Goal: Task Accomplishment & Management: Use online tool/utility

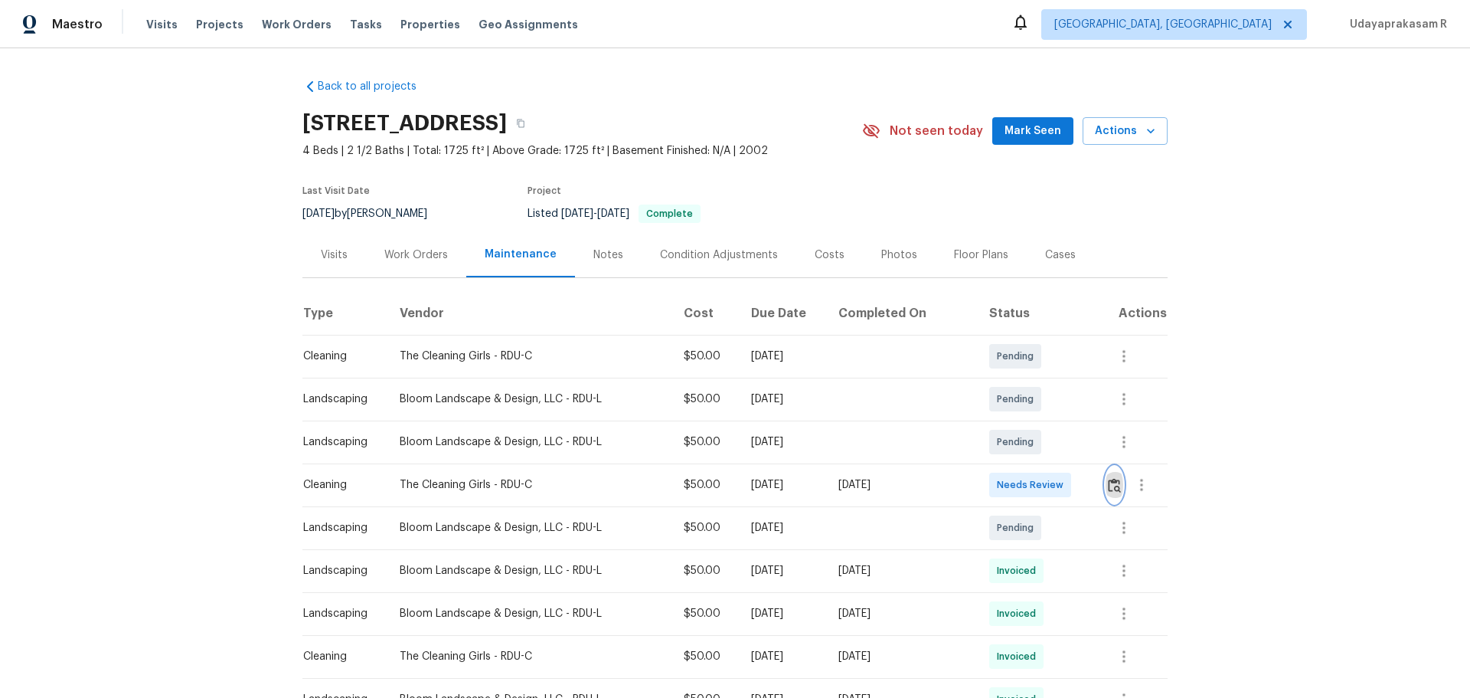
click at [1108, 478] on img "button" at bounding box center [1114, 485] width 13 height 15
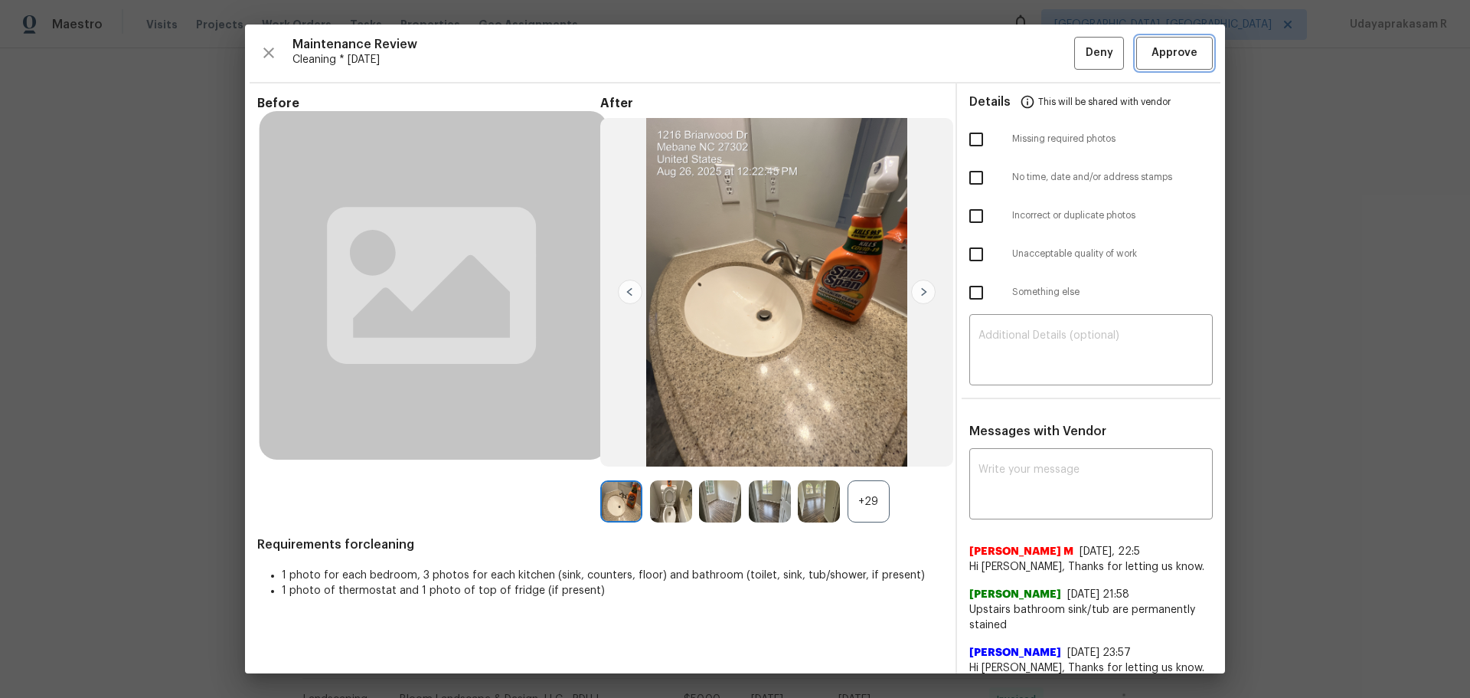
click at [1158, 58] on span "Approve" at bounding box center [1175, 53] width 46 height 19
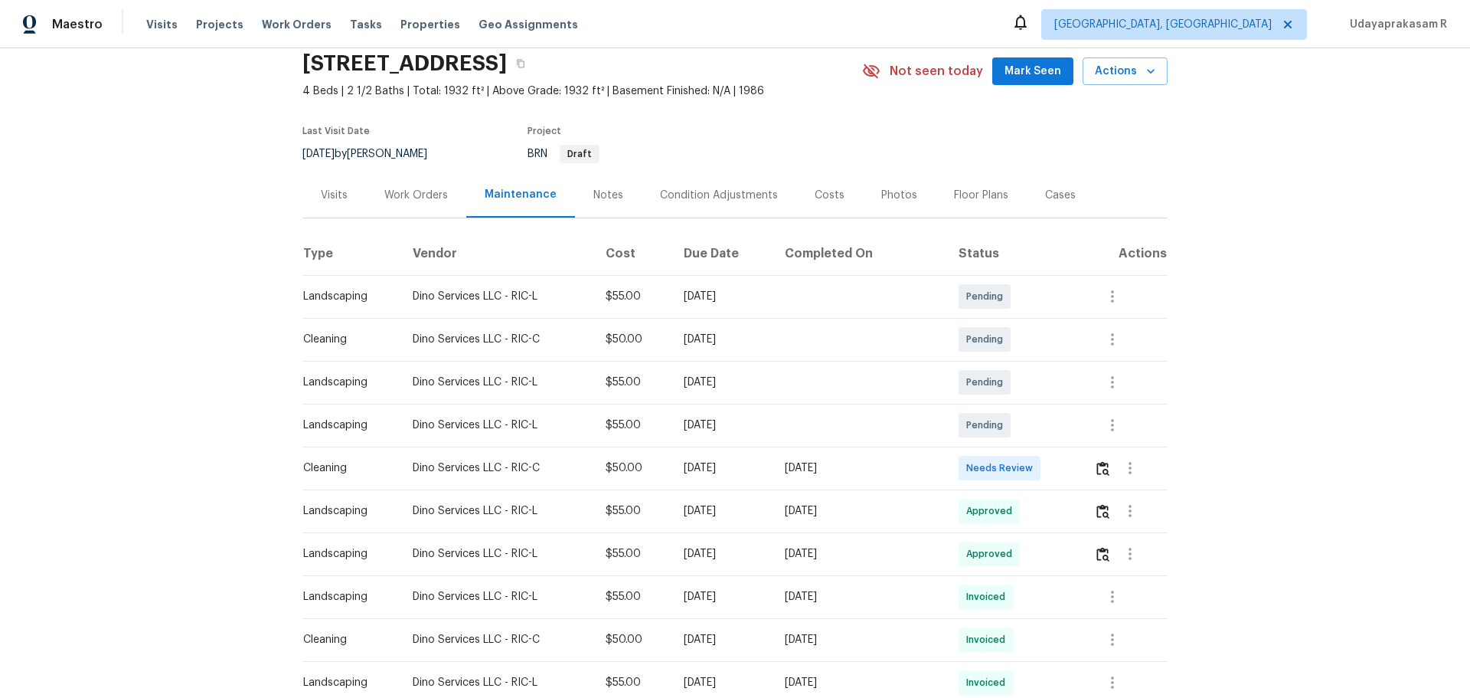
scroll to position [77, 0]
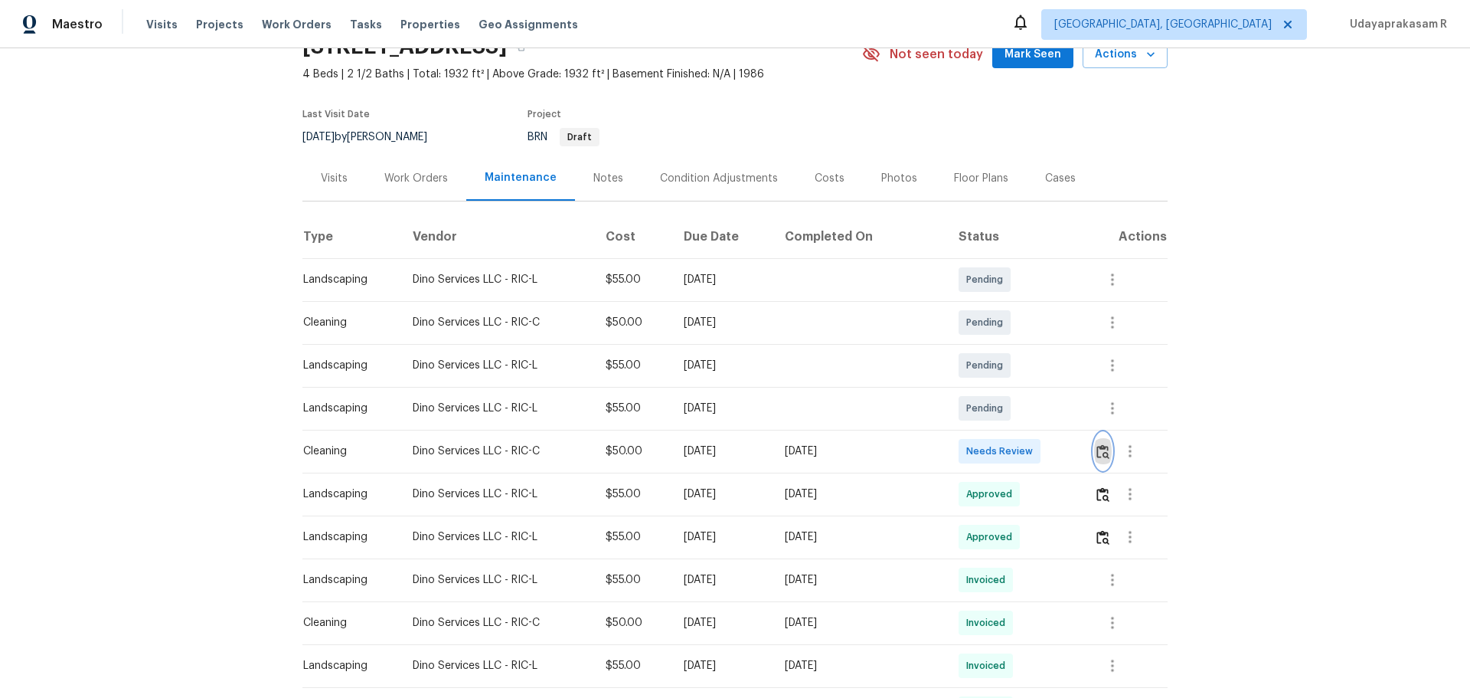
click at [1045, 458] on img "button" at bounding box center [1103, 451] width 13 height 15
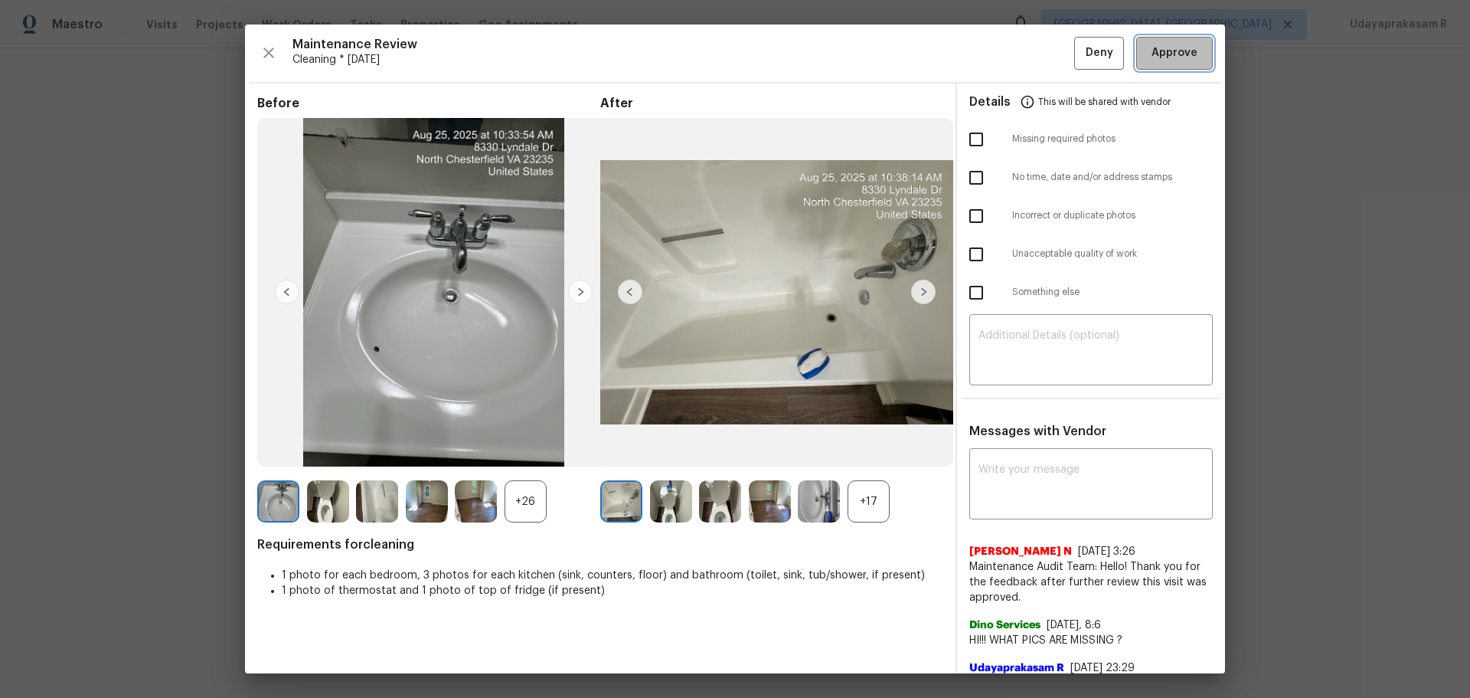
click at [1045, 49] on span "Approve" at bounding box center [1175, 53] width 46 height 19
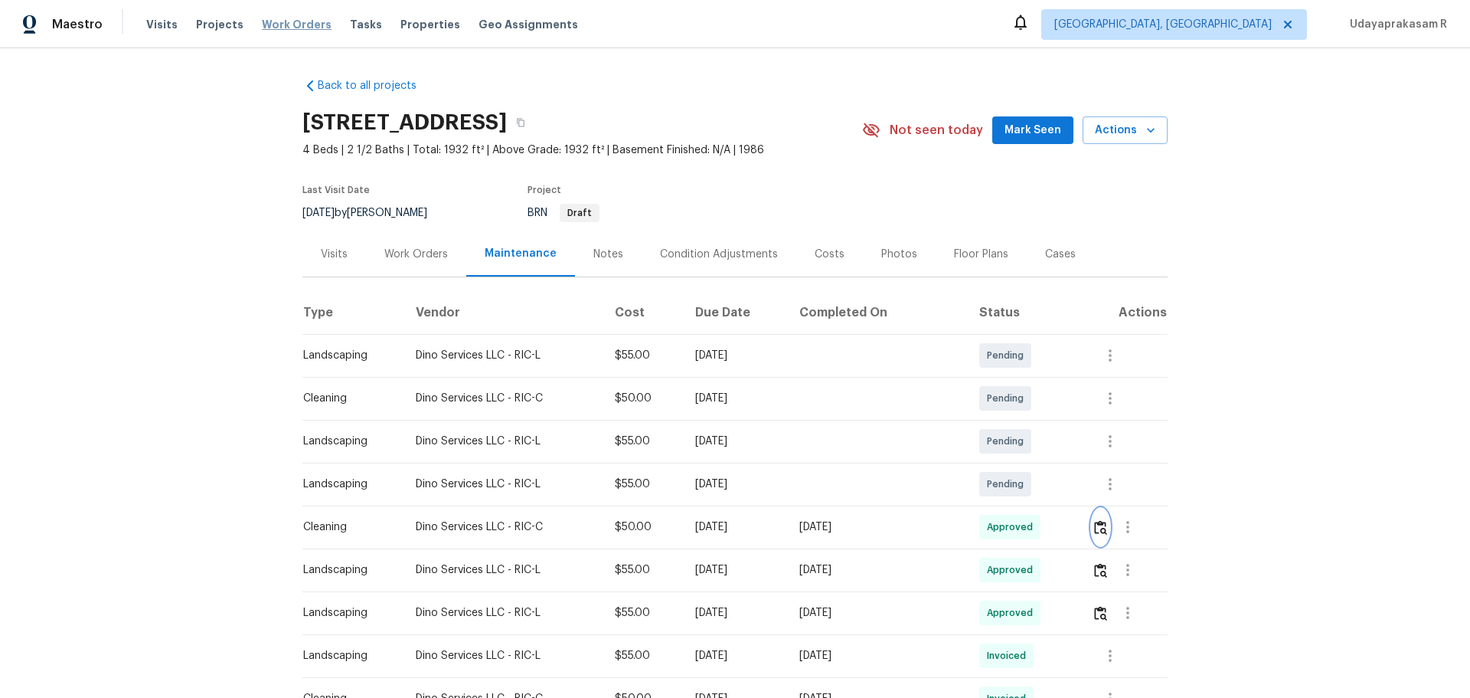
scroll to position [0, 0]
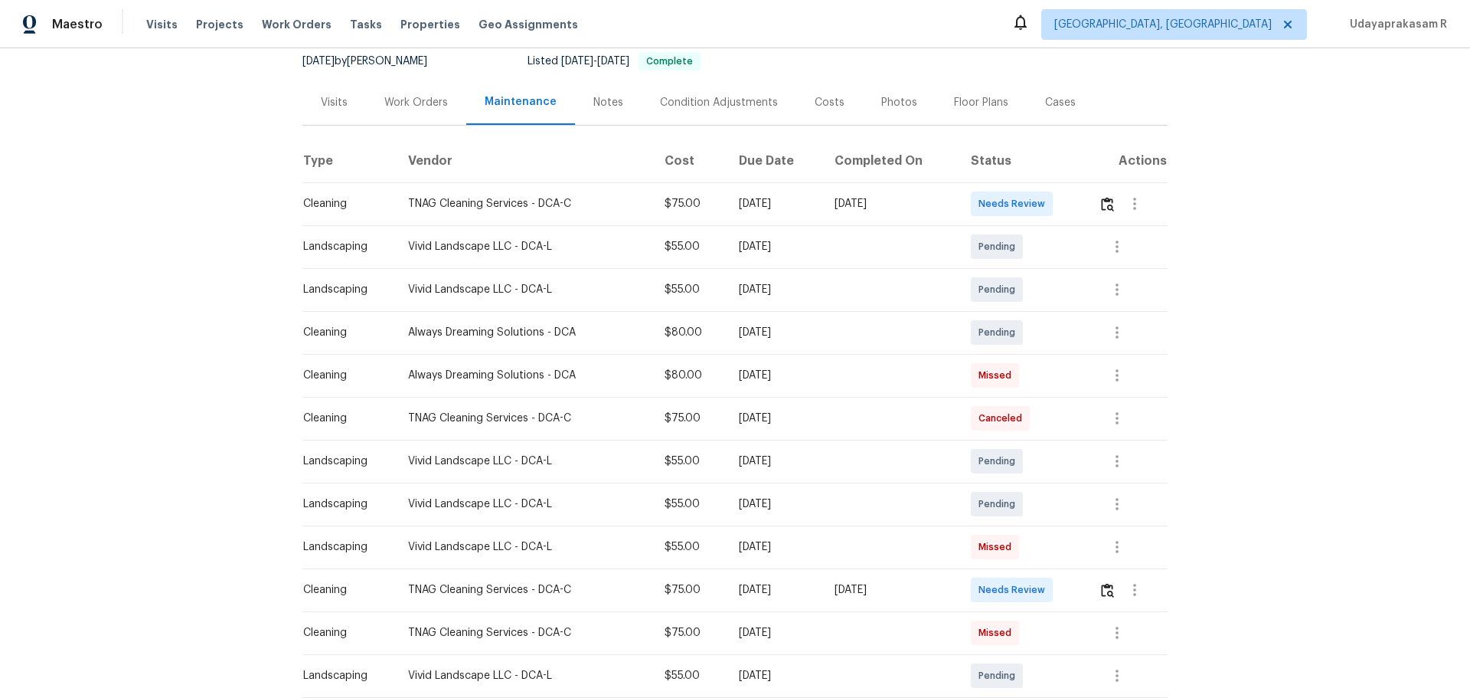
scroll to position [153, 0]
drag, startPoint x: 621, startPoint y: 188, endPoint x: 830, endPoint y: 199, distance: 209.4
click at [830, 199] on tr "Cleaning TNAG Cleaning Services - DCA-C $75.00 Fri, Aug 29 2025 Tue, Aug 26 202…" at bounding box center [734, 202] width 865 height 43
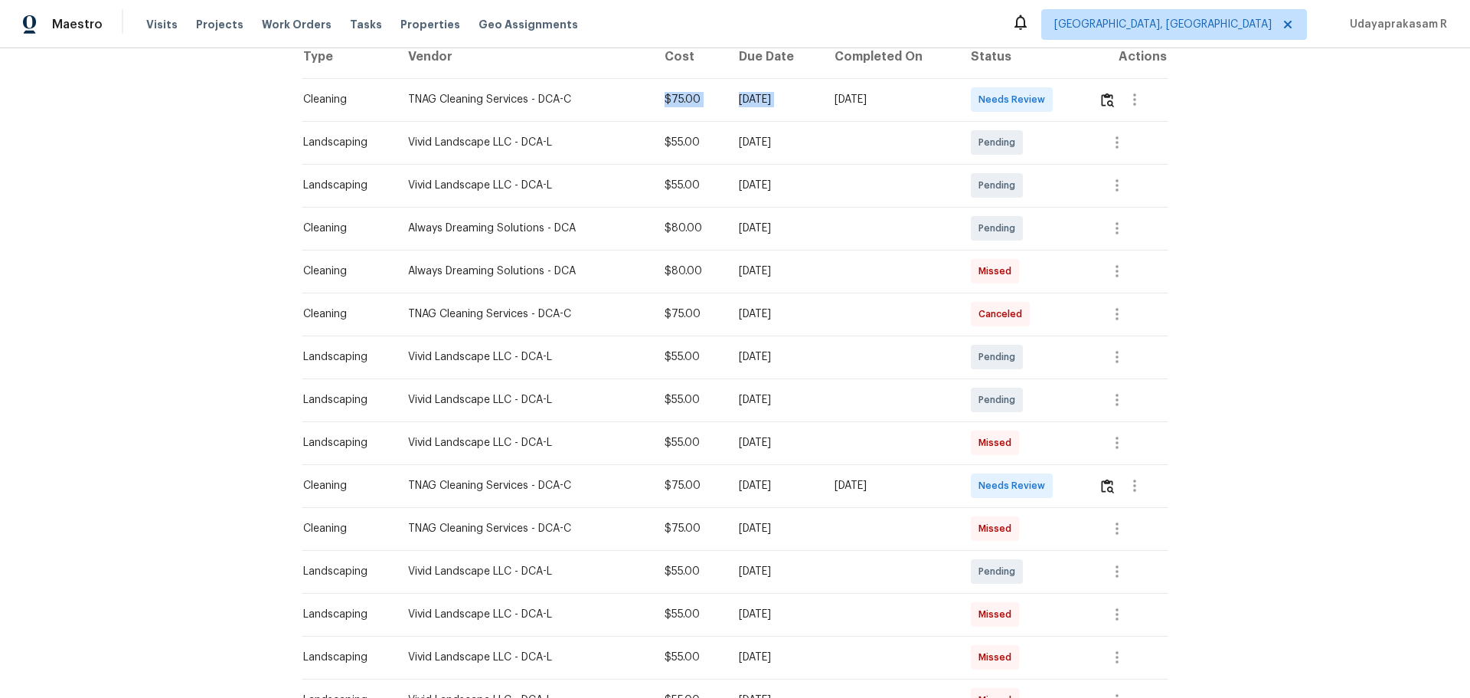
scroll to position [230, 0]
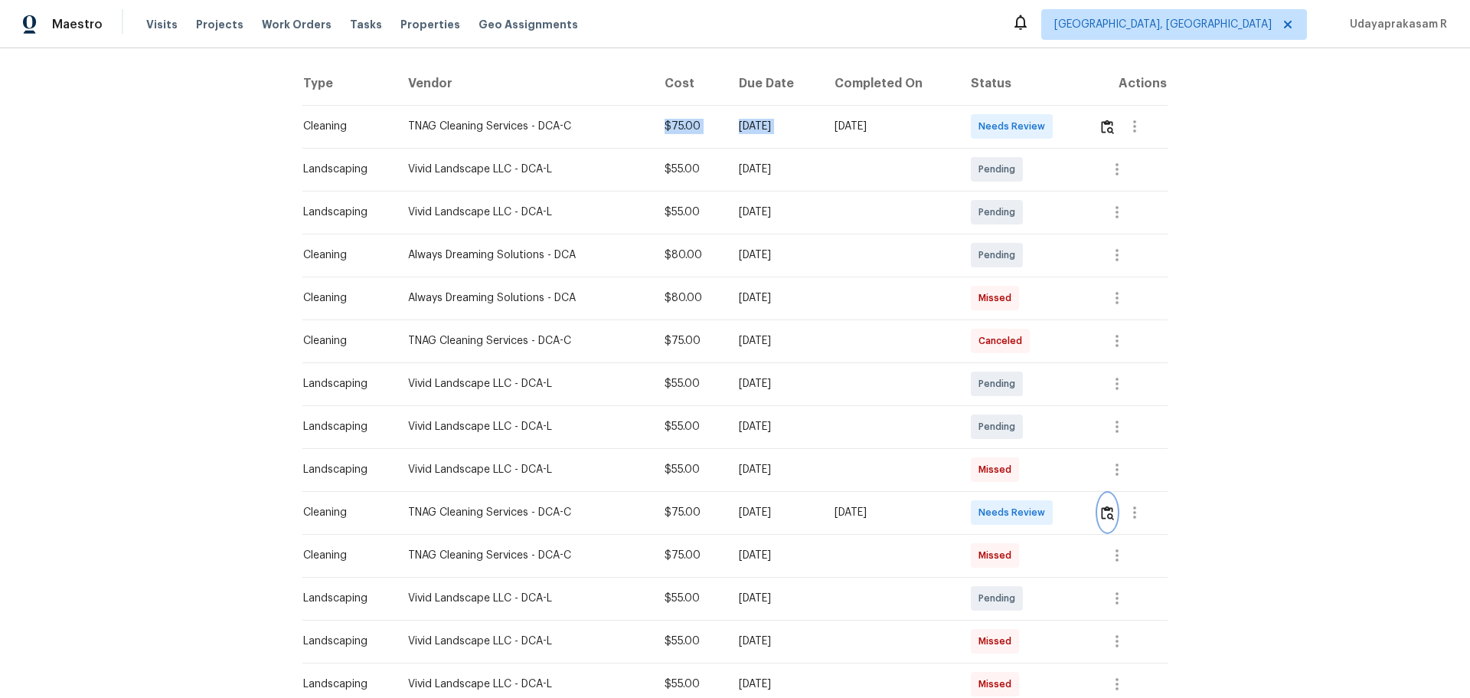
click at [1045, 458] on img "button" at bounding box center [1107, 512] width 13 height 15
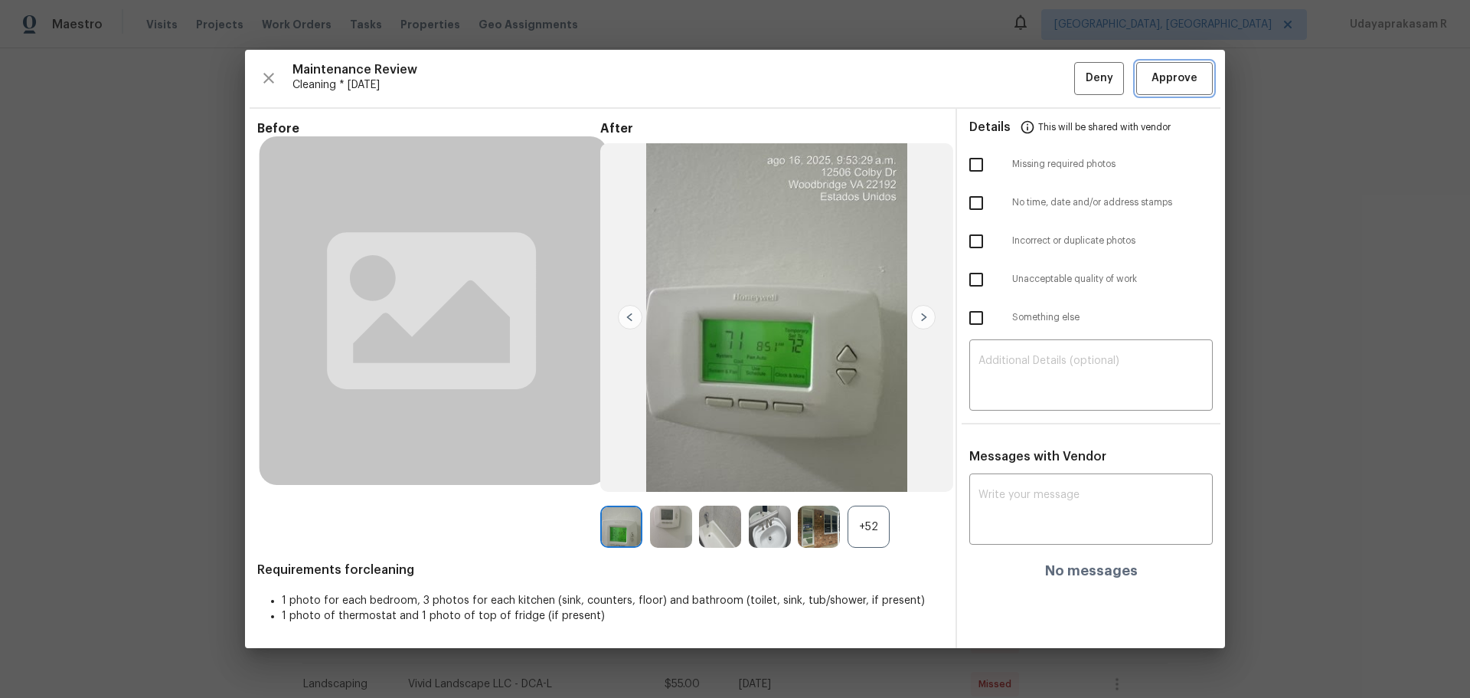
click at [1045, 84] on span "Approve" at bounding box center [1175, 78] width 46 height 19
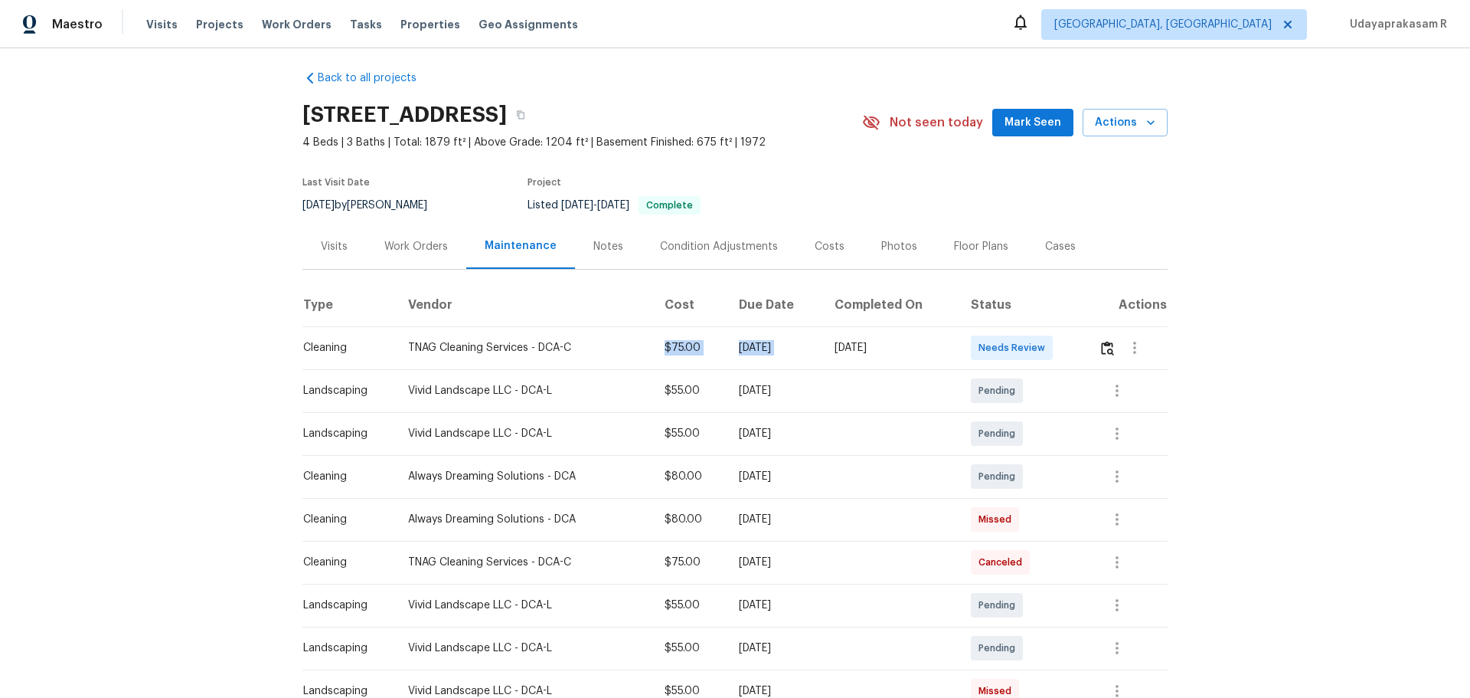
scroll to position [0, 0]
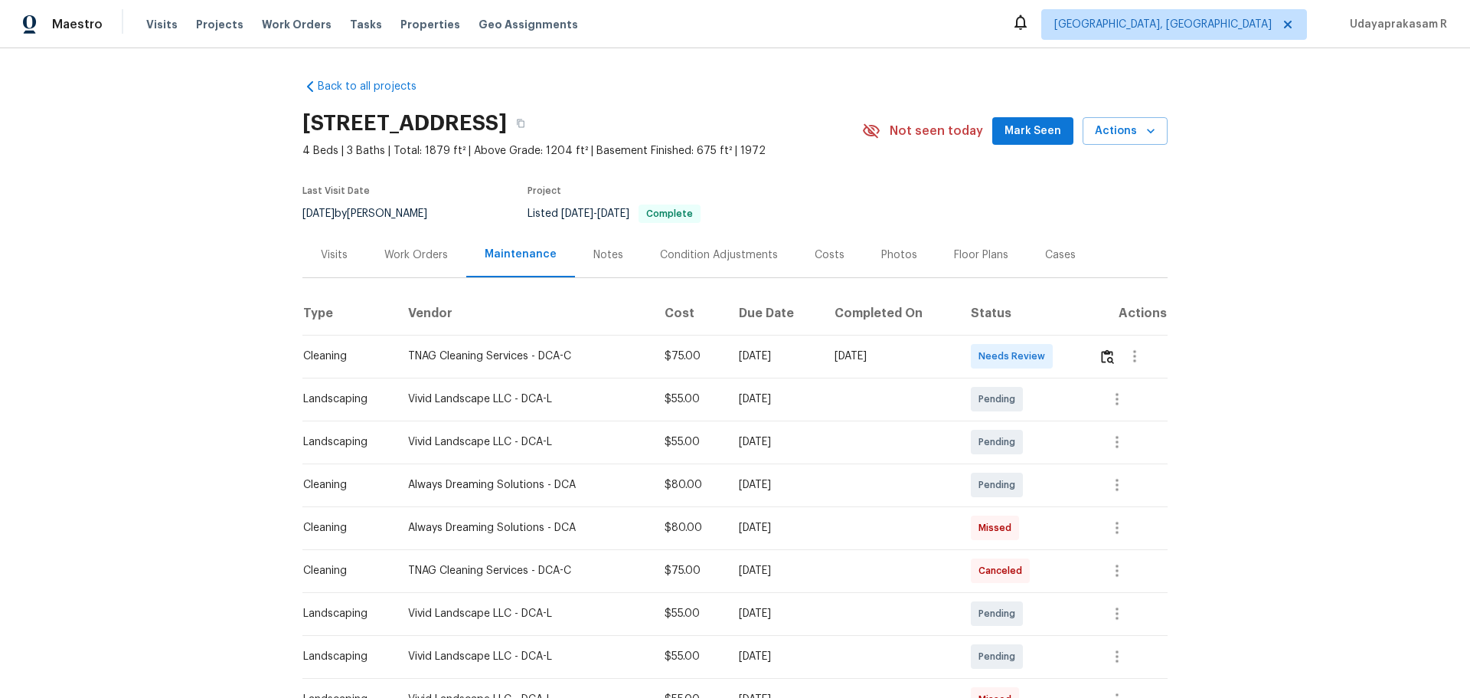
click at [1045, 302] on div "Back to all projects 12506 Colby Dr, Woodbridge, VA 22192 4 Beds | 3 Baths | To…" at bounding box center [735, 372] width 1470 height 649
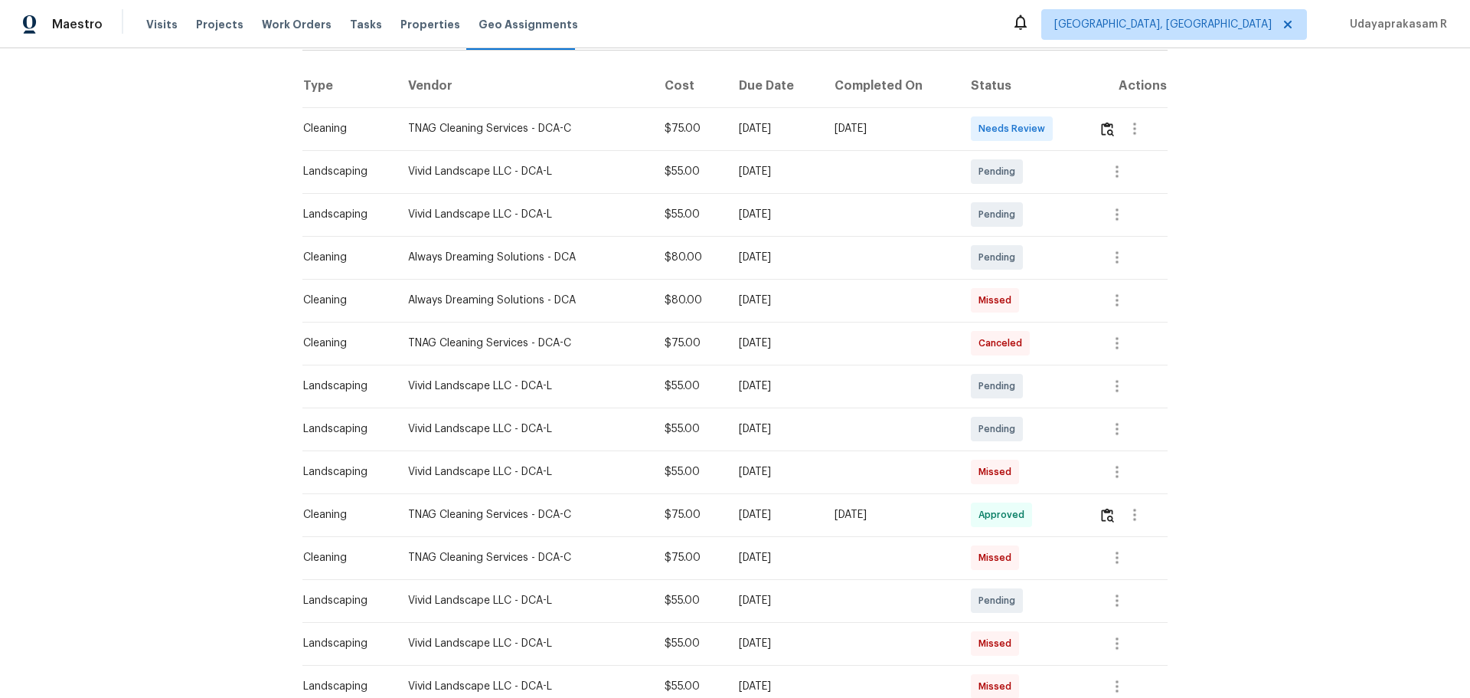
scroll to position [230, 0]
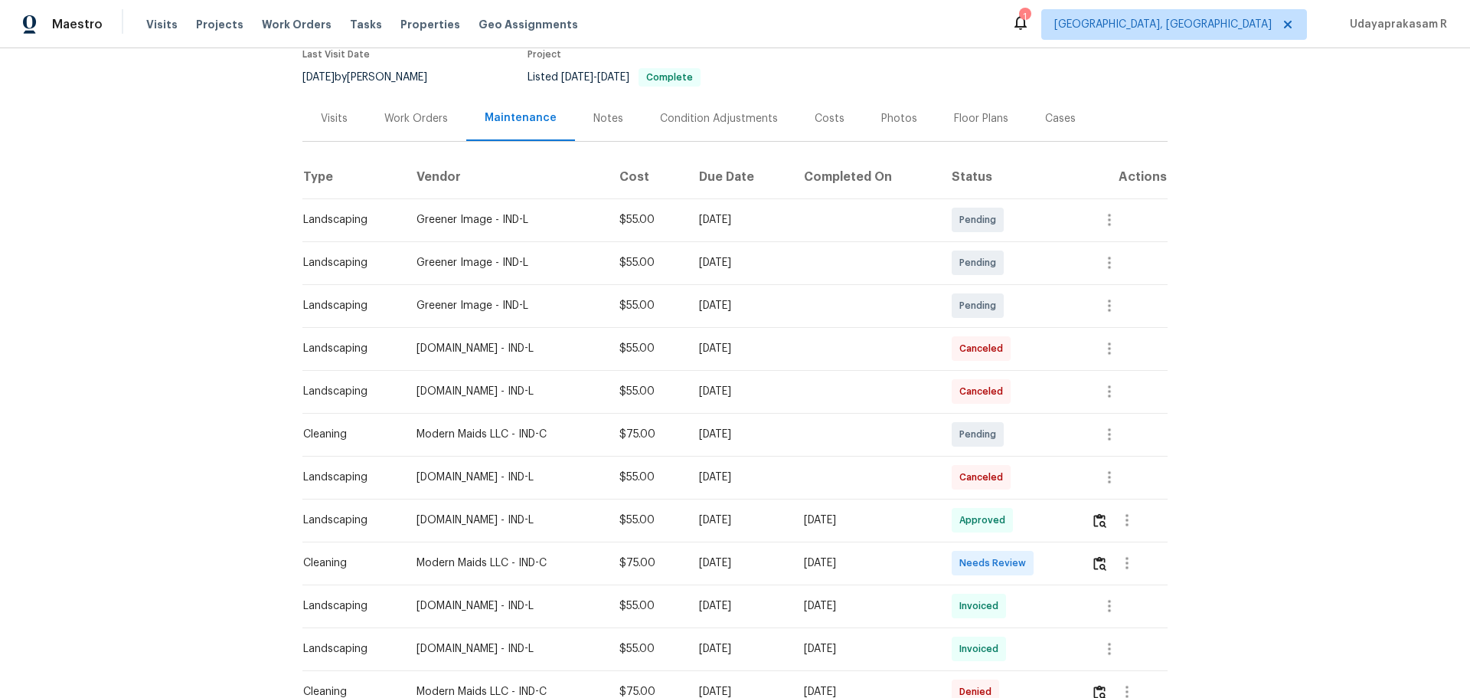
scroll to position [153, 0]
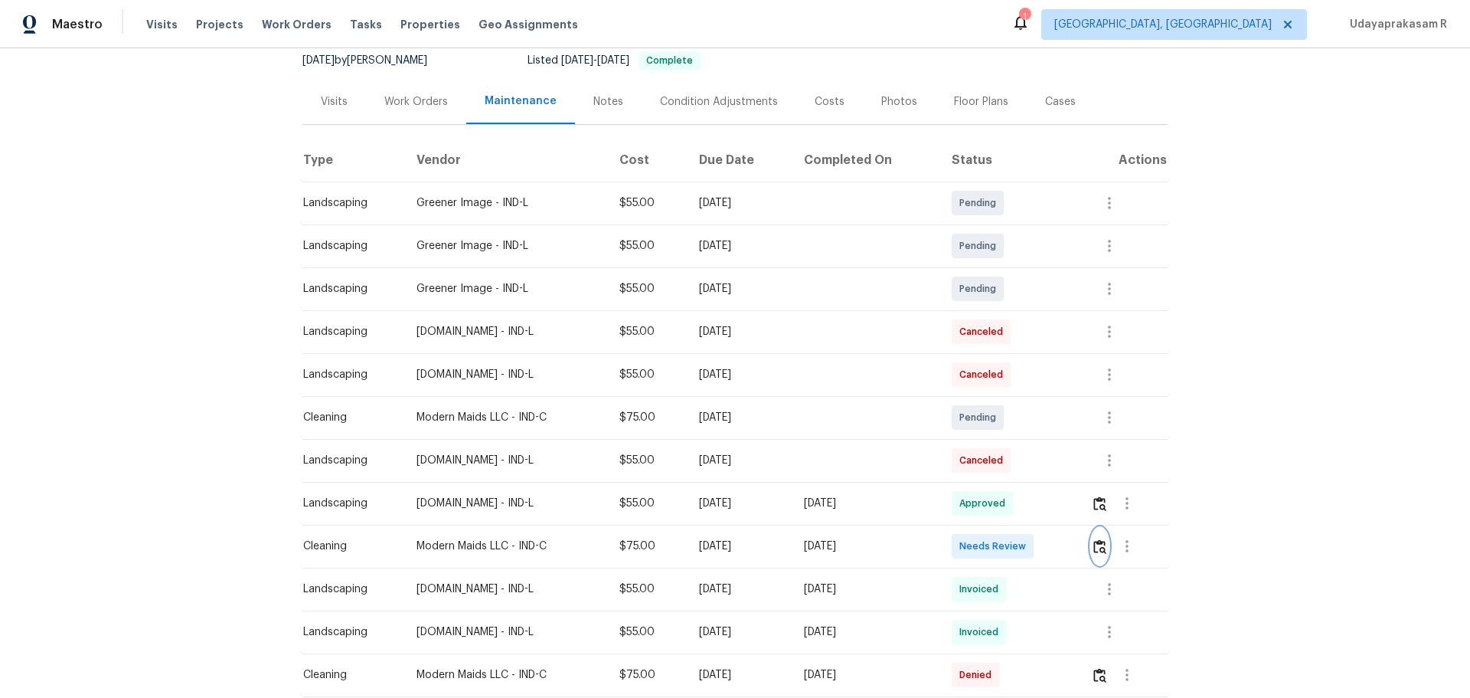
click at [1045, 458] on img "button" at bounding box center [1099, 546] width 13 height 15
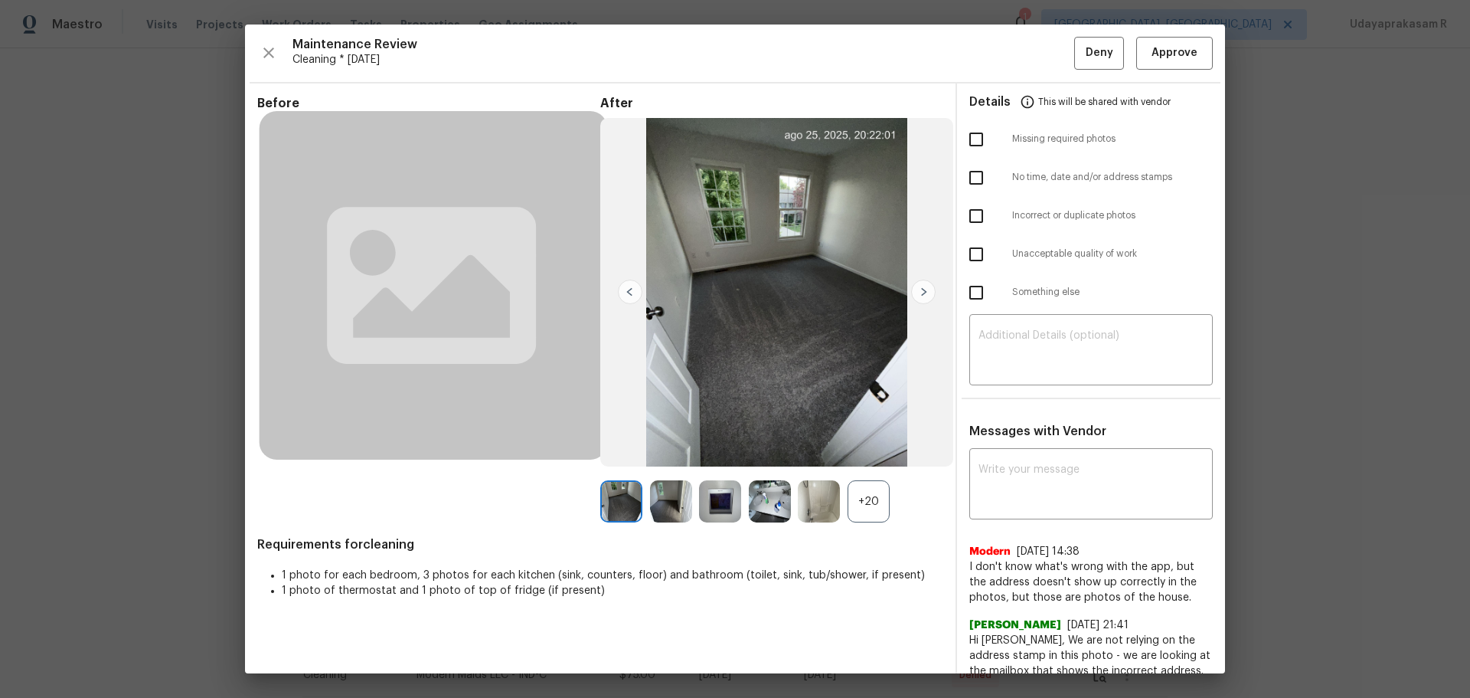
click at [868, 458] on div "After +20" at bounding box center [771, 309] width 343 height 427
click at [854, 458] on div "+20" at bounding box center [869, 501] width 42 height 42
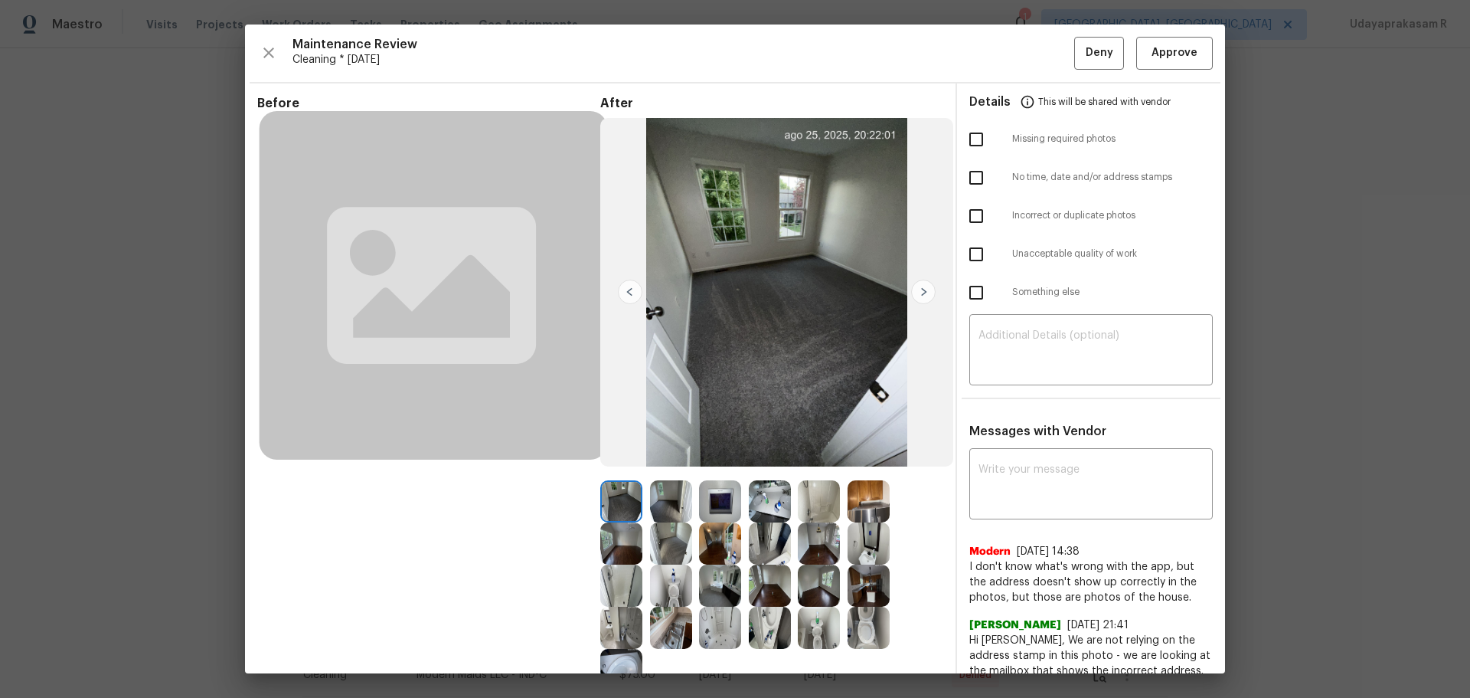
drag, startPoint x: 963, startPoint y: 136, endPoint x: 964, endPoint y: 143, distance: 7.7
click at [964, 136] on input "checkbox" at bounding box center [976, 139] width 32 height 32
checkbox input "true"
click at [969, 185] on input "checkbox" at bounding box center [976, 178] width 32 height 32
checkbox input "true"
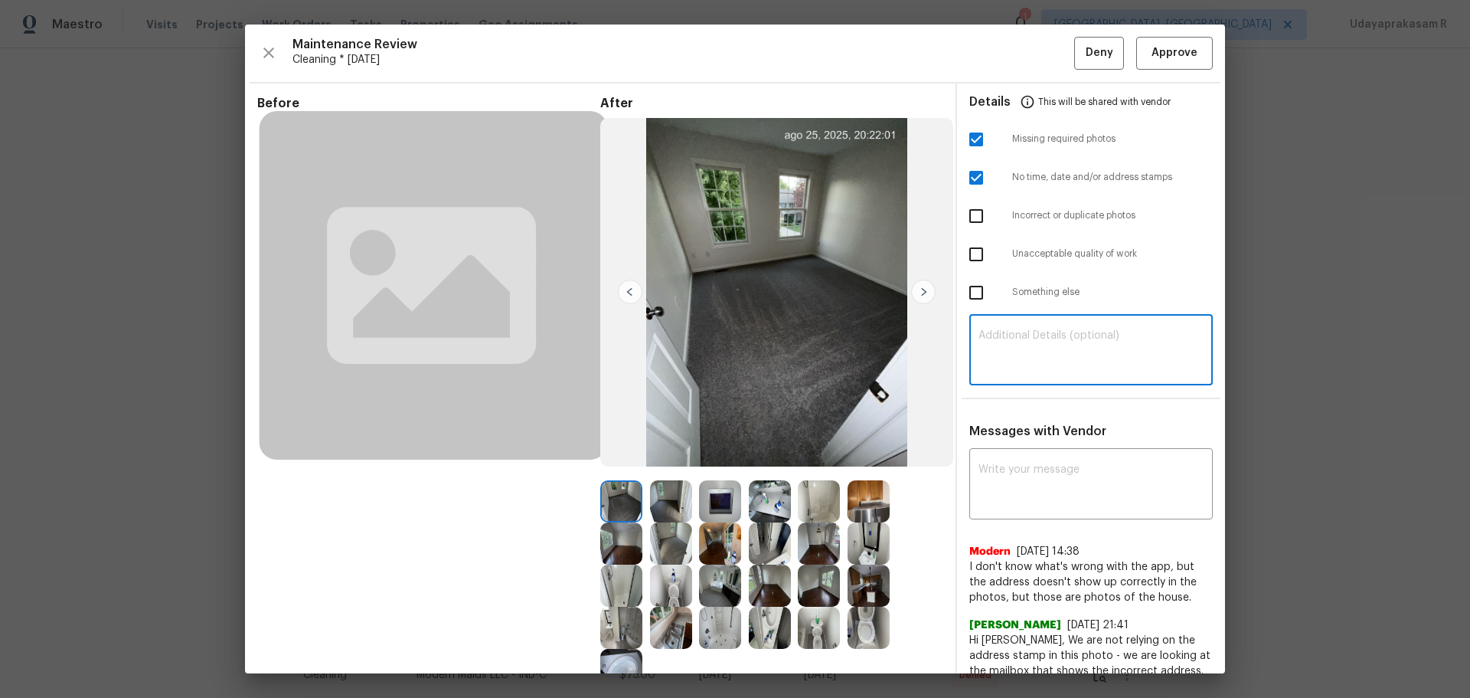
click at [1029, 338] on textarea at bounding box center [1091, 351] width 225 height 43
paste textarea "Maintenance Audit Team: Hello! Unfortunately, this cleaning visit completed on …"
type textarea "Maintenance Audit Team: Hello! Unfortunately, this cleaning visit completed on …"
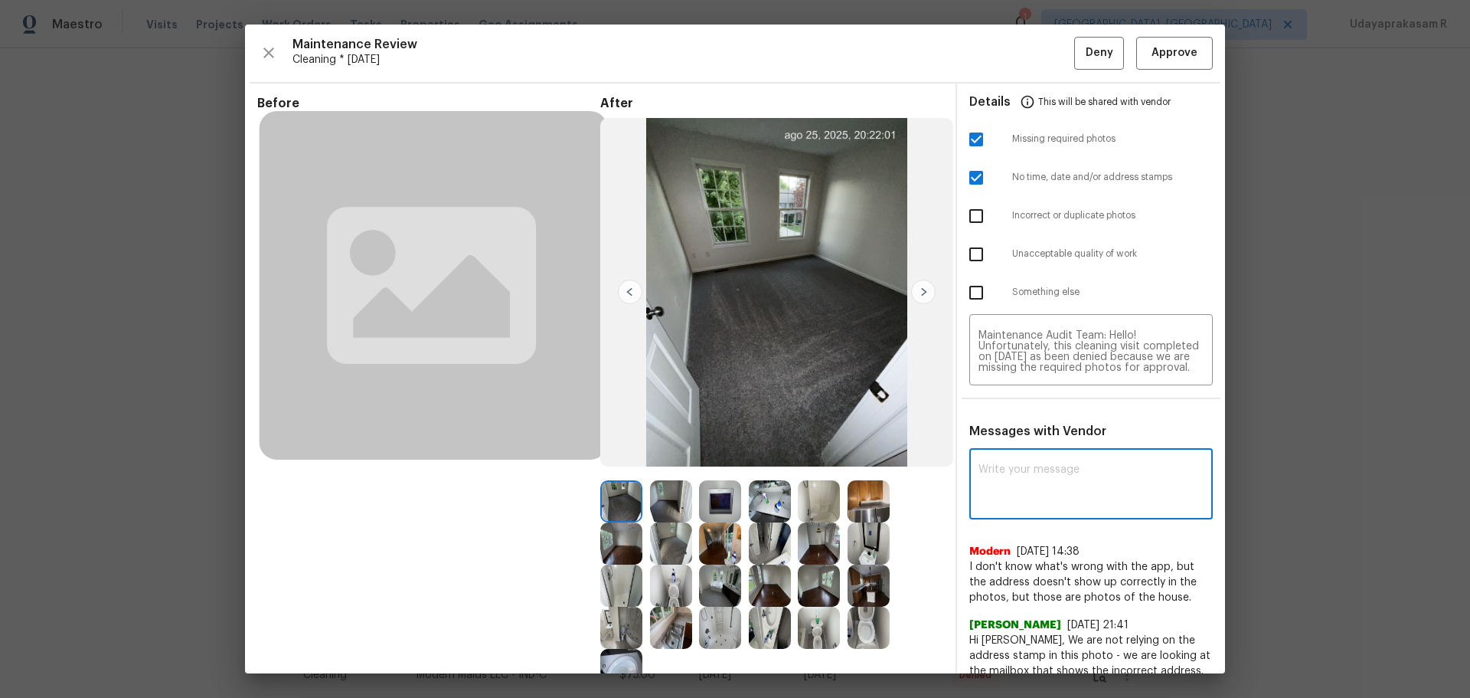
click at [1045, 458] on textarea at bounding box center [1091, 485] width 225 height 43
paste textarea "Maintenance Audit Team: Hello! Unfortunately, this cleaning visit completed on …"
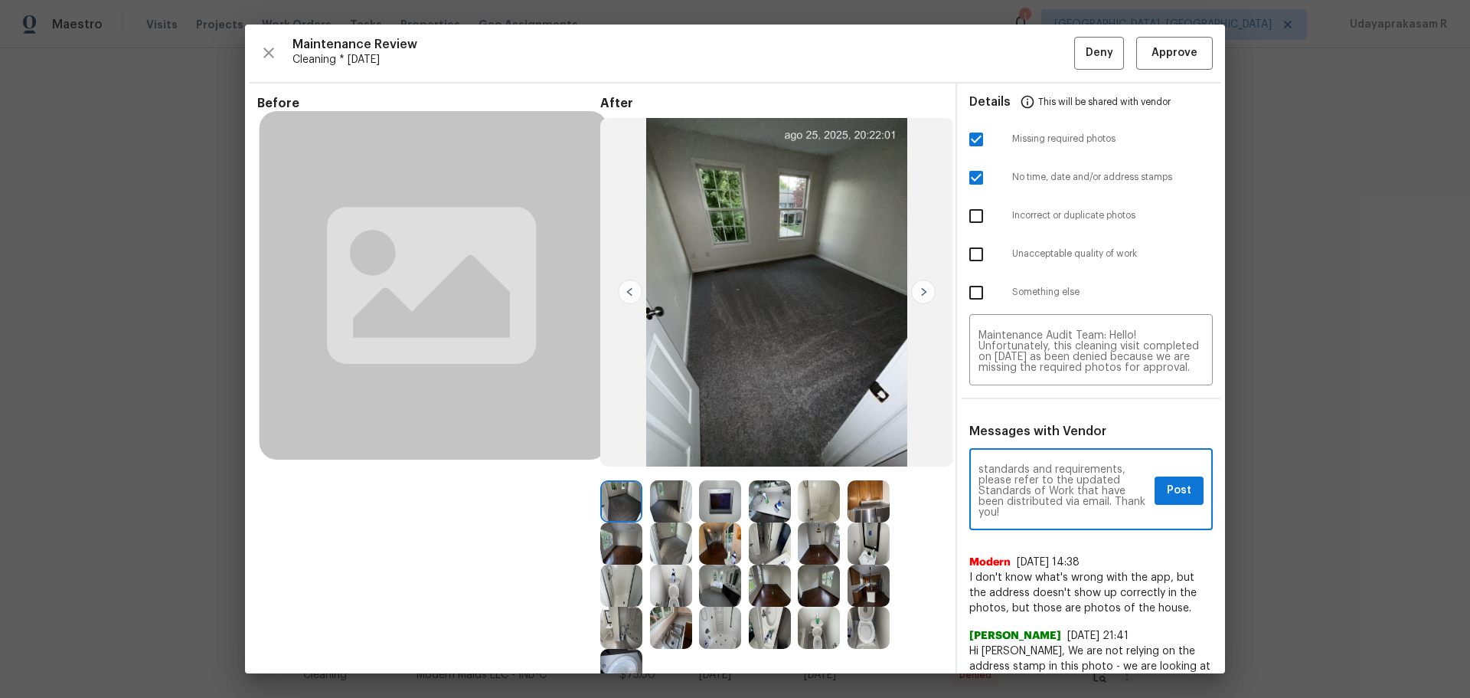
scroll to position [236, 0]
type textarea "Maintenance Audit Team: Hello! Unfortunately, this cleaning visit completed on …"
click at [1045, 458] on span "Post" at bounding box center [1179, 490] width 25 height 19
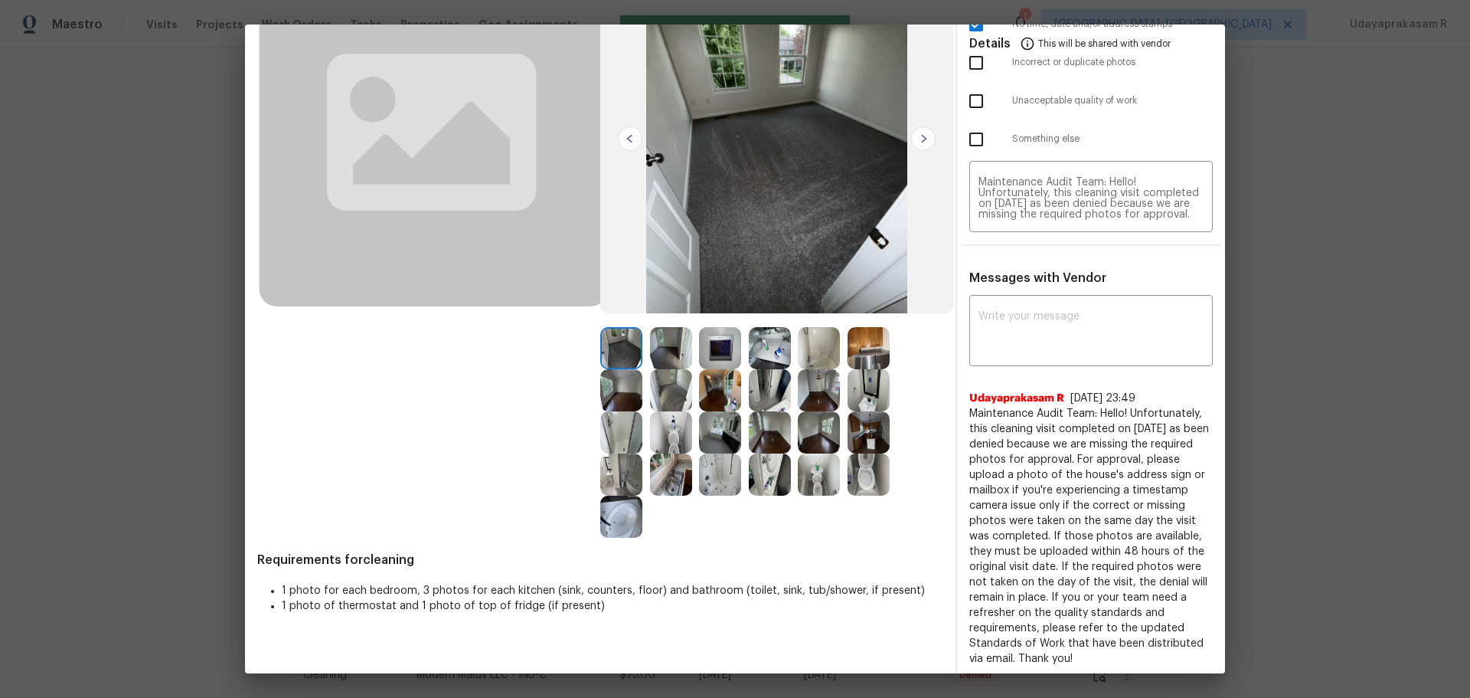
scroll to position [0, 0]
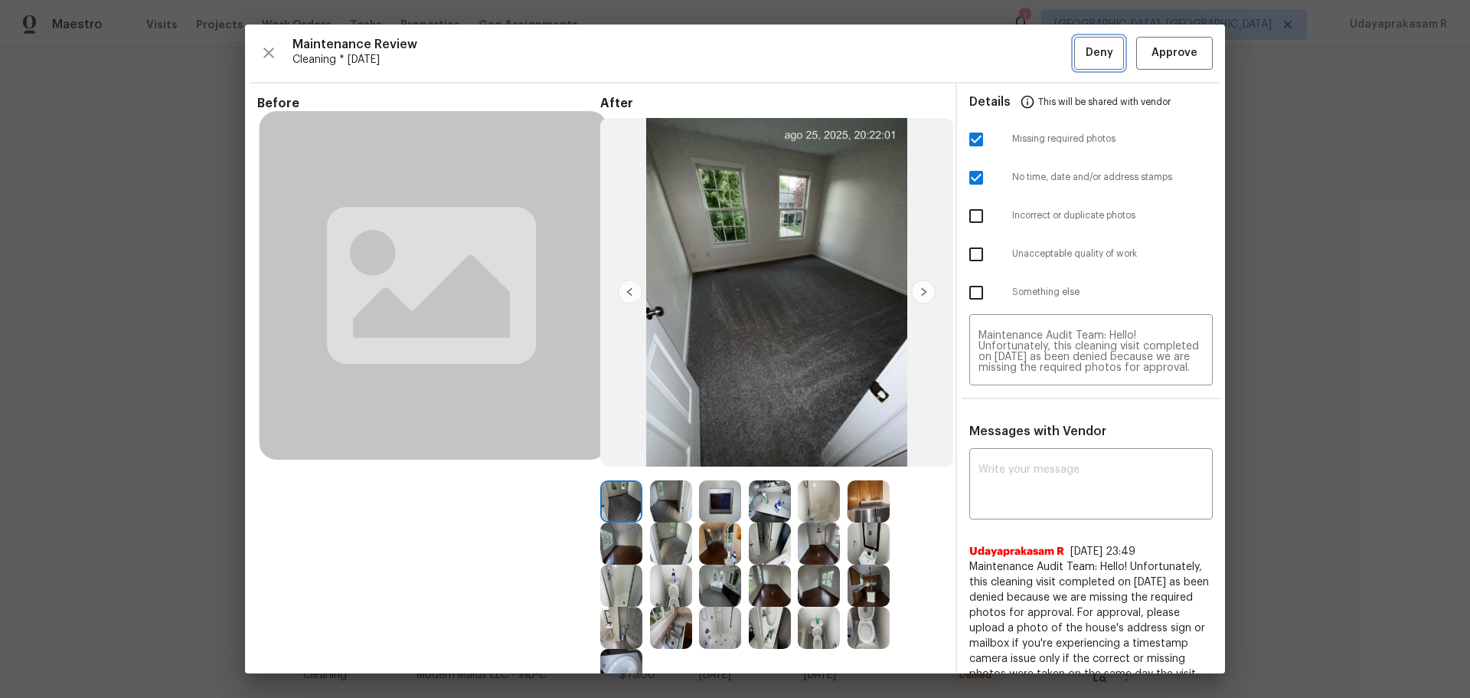
click at [1045, 57] on button "Deny" at bounding box center [1099, 53] width 50 height 33
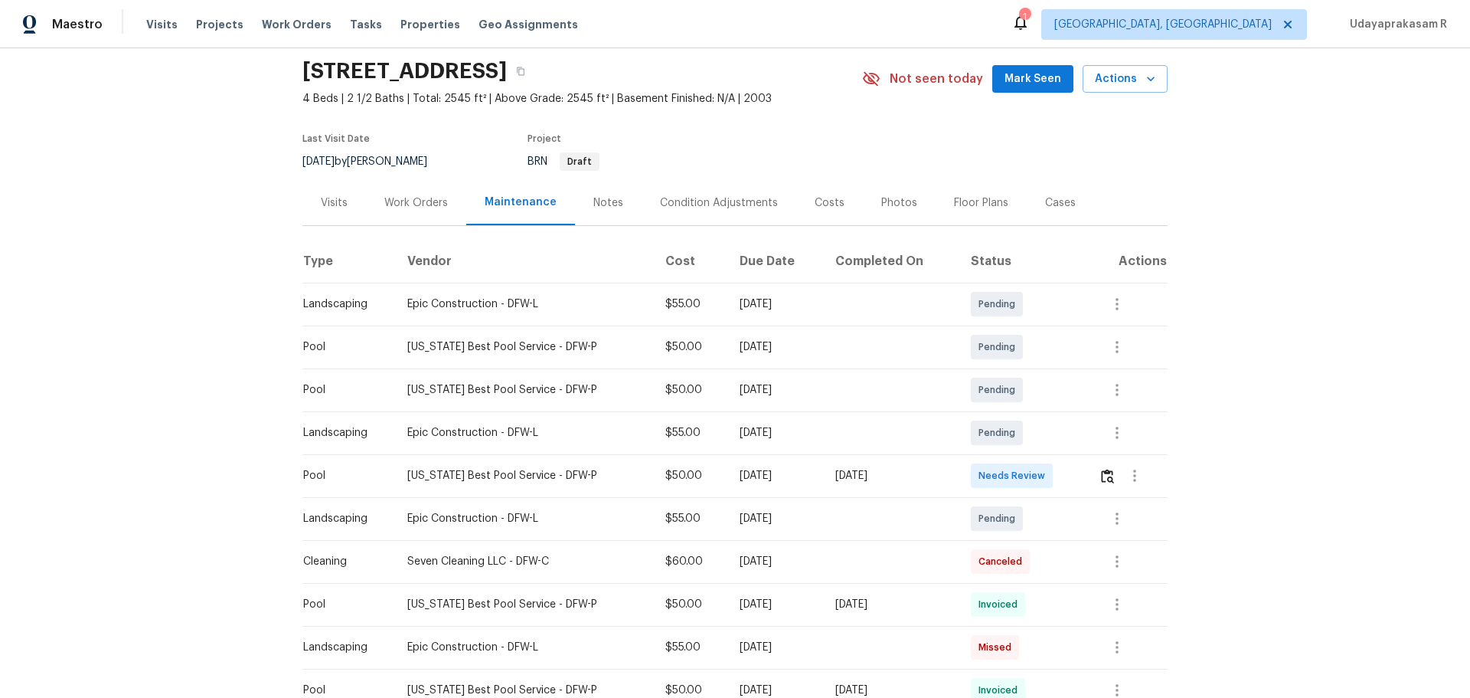
scroll to position [77, 0]
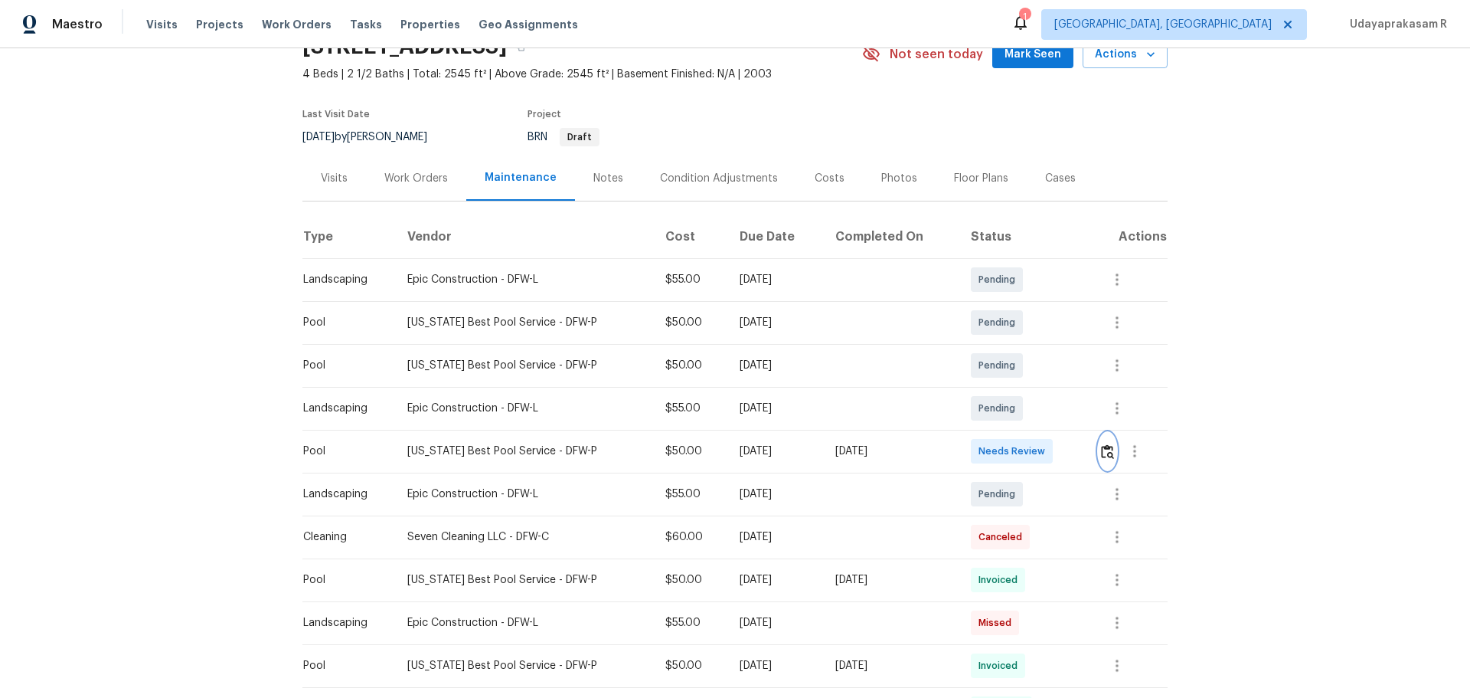
click at [1045, 458] on img "button" at bounding box center [1107, 451] width 13 height 15
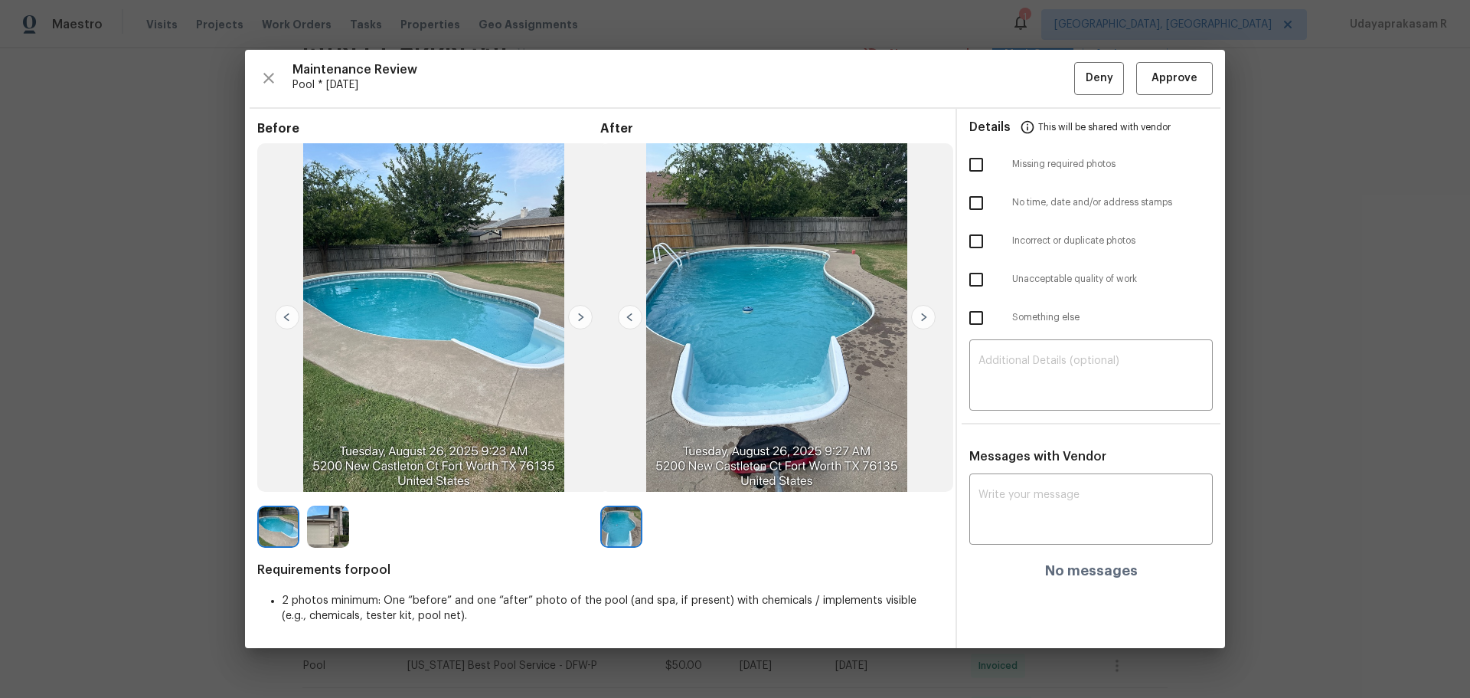
click at [633, 325] on img at bounding box center [630, 317] width 25 height 25
click at [576, 316] on img at bounding box center [580, 317] width 25 height 25
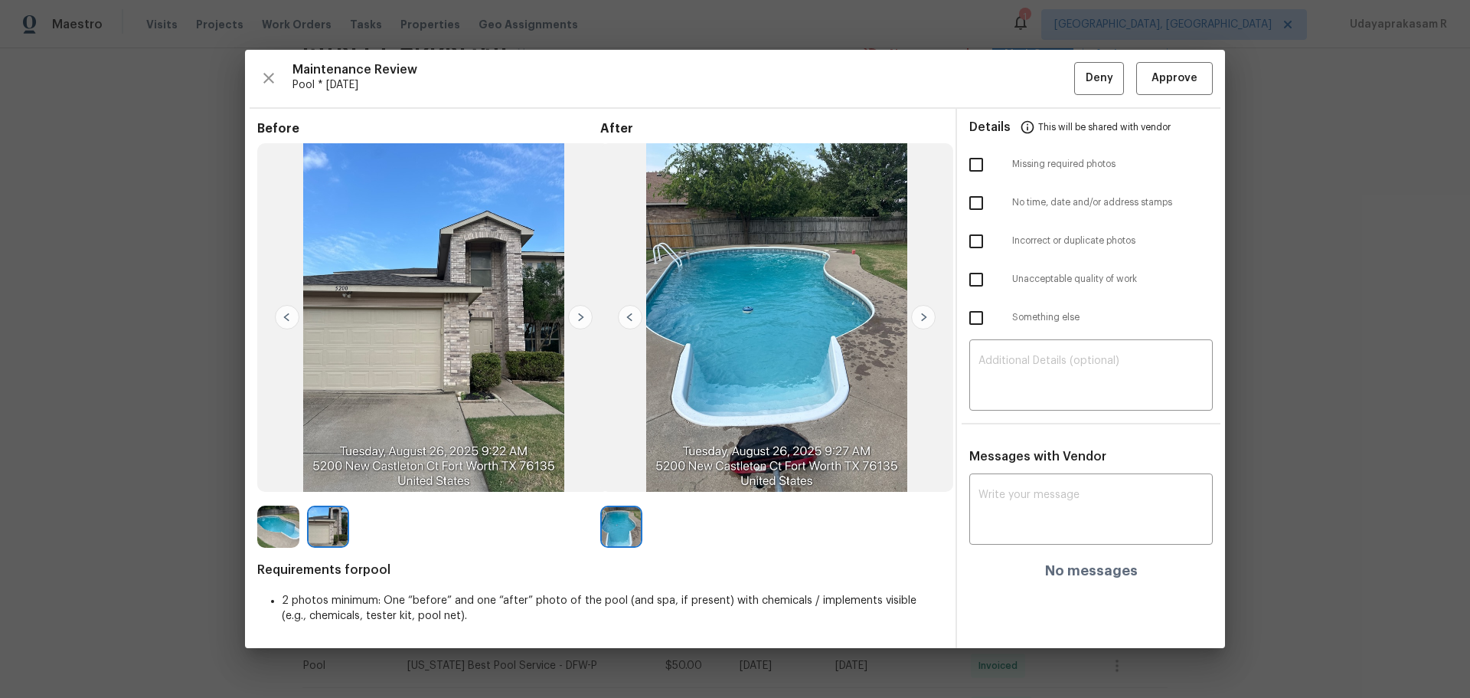
click at [289, 315] on img at bounding box center [287, 317] width 25 height 25
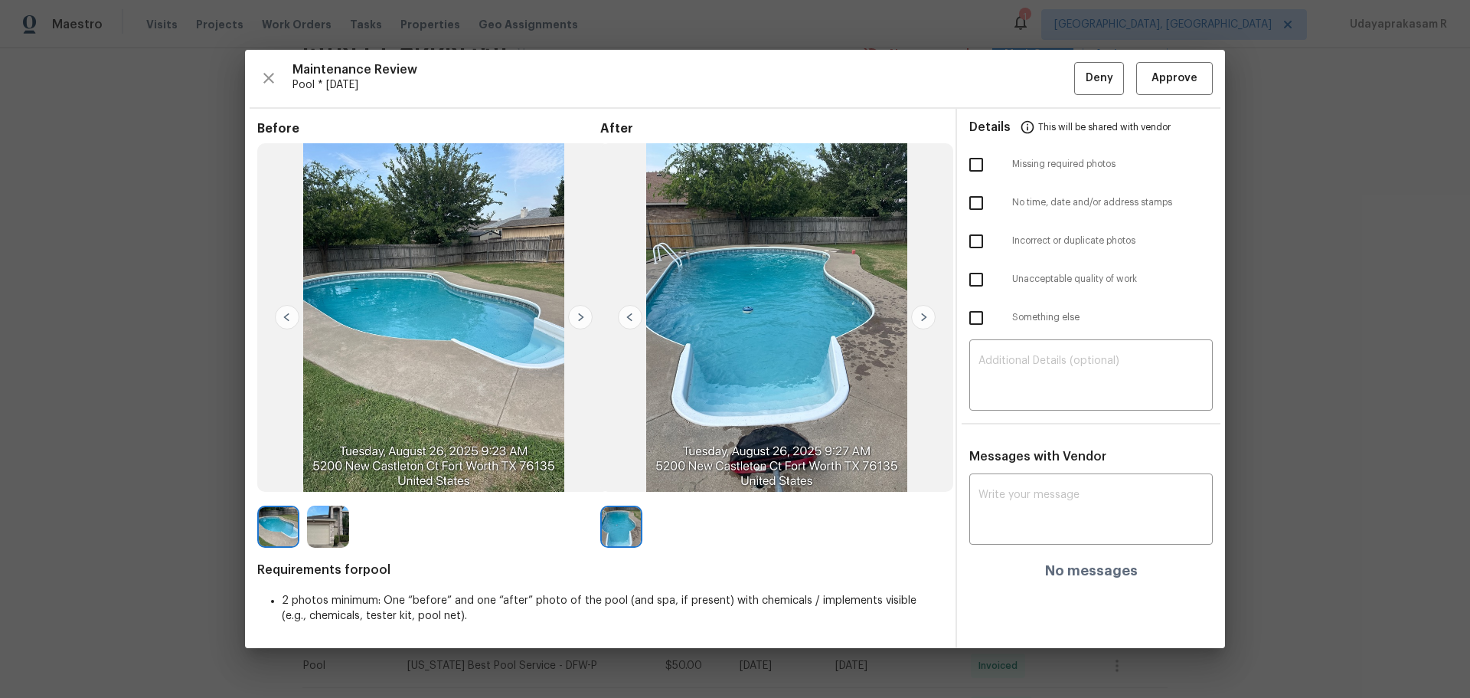
click at [920, 324] on img at bounding box center [923, 317] width 25 height 25
click at [1045, 68] on button "Approve" at bounding box center [1174, 78] width 77 height 33
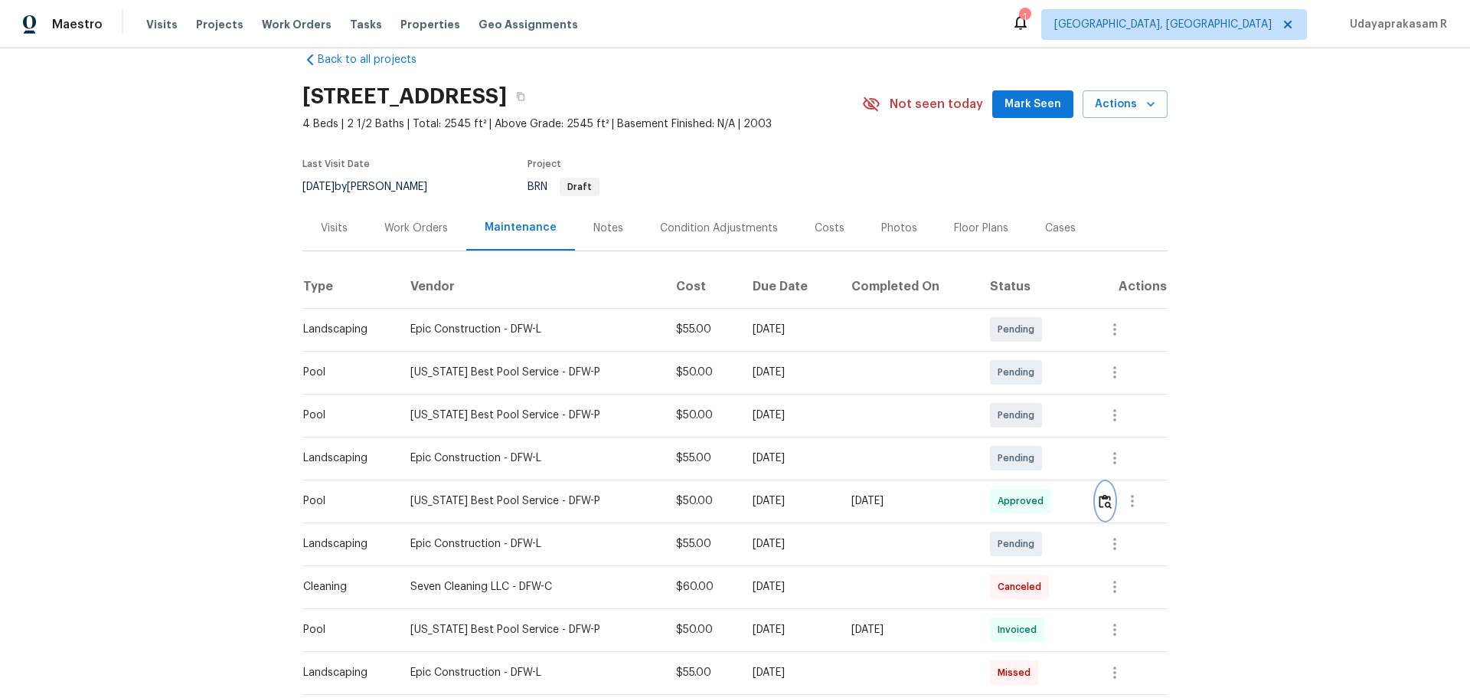
scroll to position [0, 0]
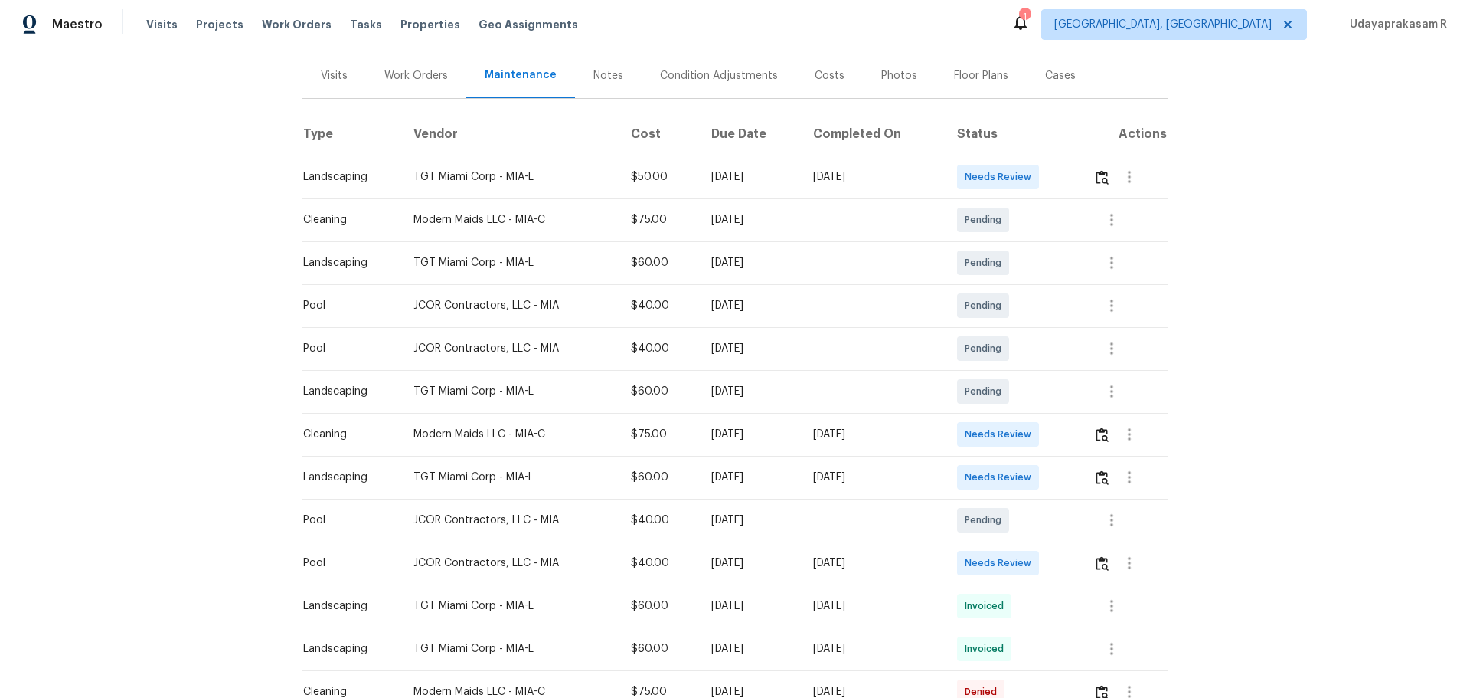
scroll to position [230, 0]
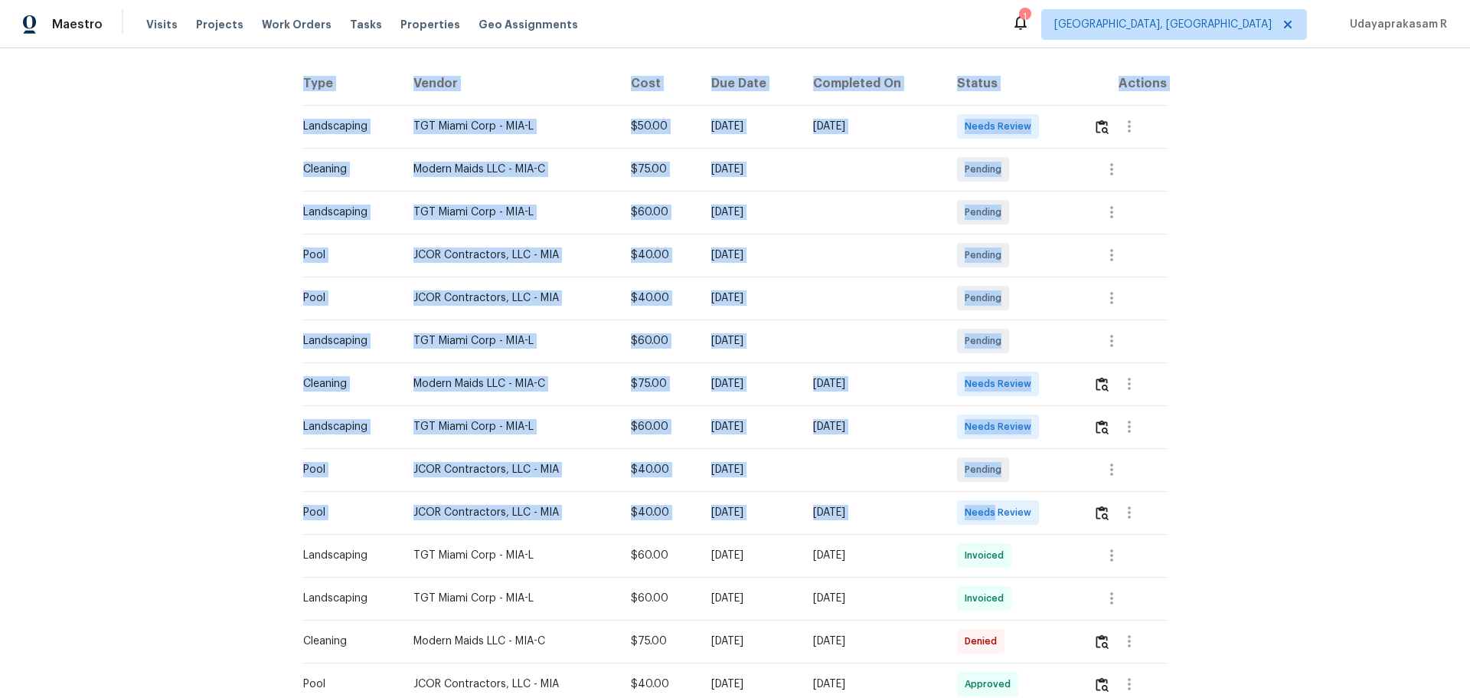
drag, startPoint x: 295, startPoint y: 512, endPoint x: 1002, endPoint y: 521, distance: 707.6
click at [1002, 458] on div "Back to all projects 232 NW 25th St, Wilton Manors, FL 33311 2 Beds | 2 Baths |…" at bounding box center [735, 372] width 1470 height 649
click at [934, 458] on td "[DATE]" at bounding box center [873, 512] width 144 height 43
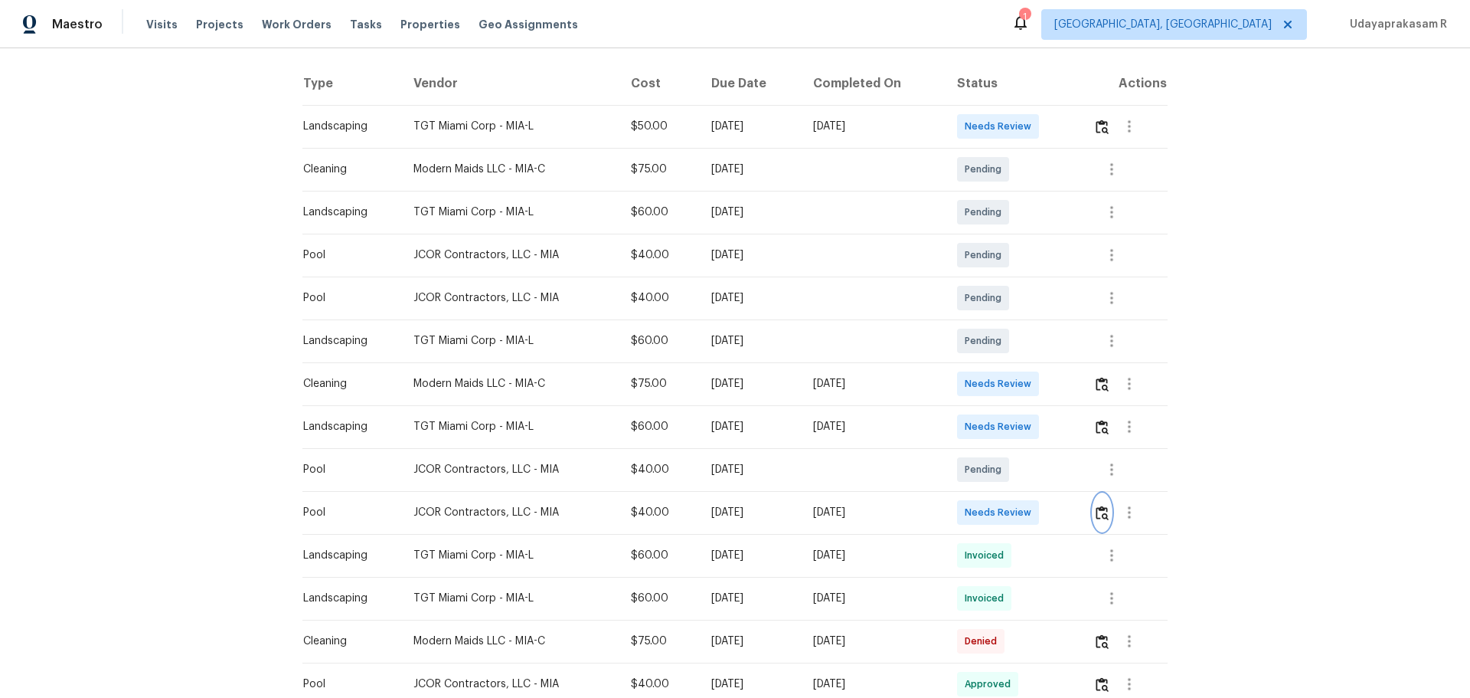
click at [1045, 458] on img "button" at bounding box center [1102, 512] width 13 height 15
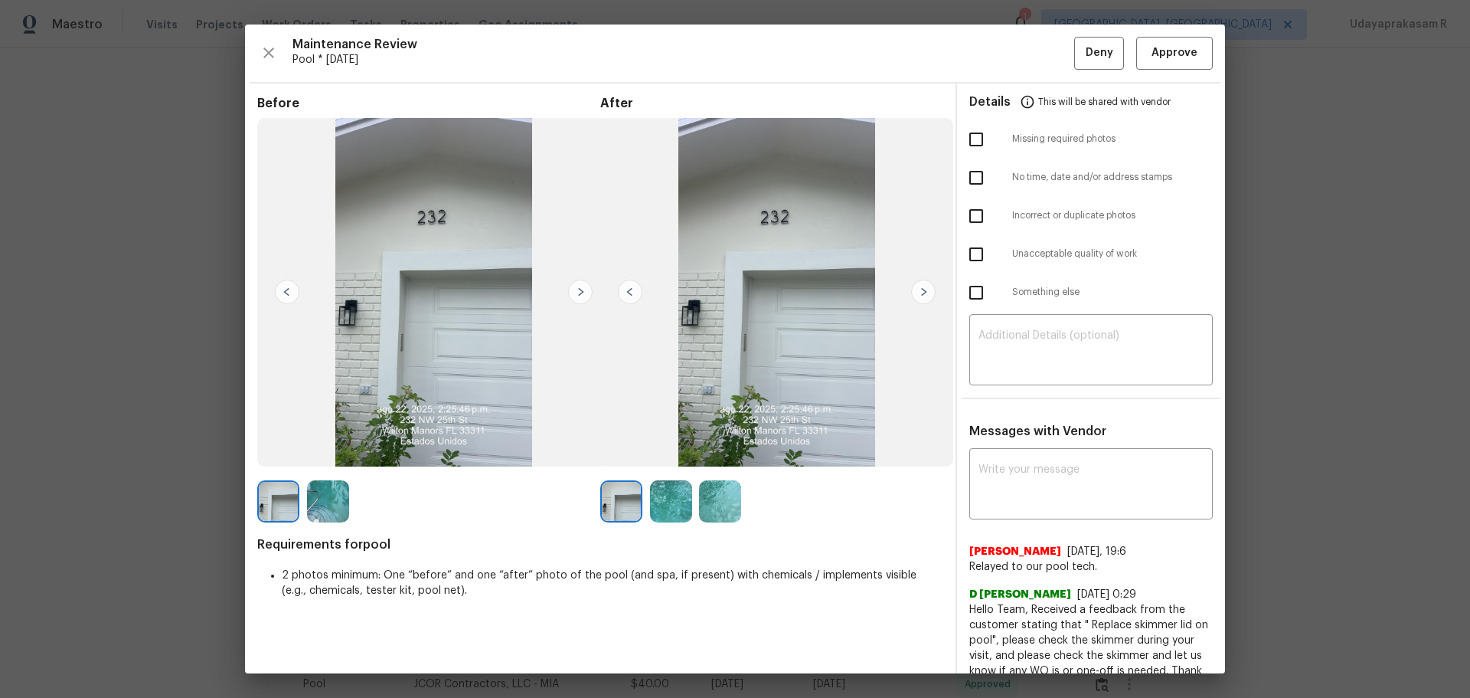
click at [914, 284] on img at bounding box center [923, 291] width 25 height 25
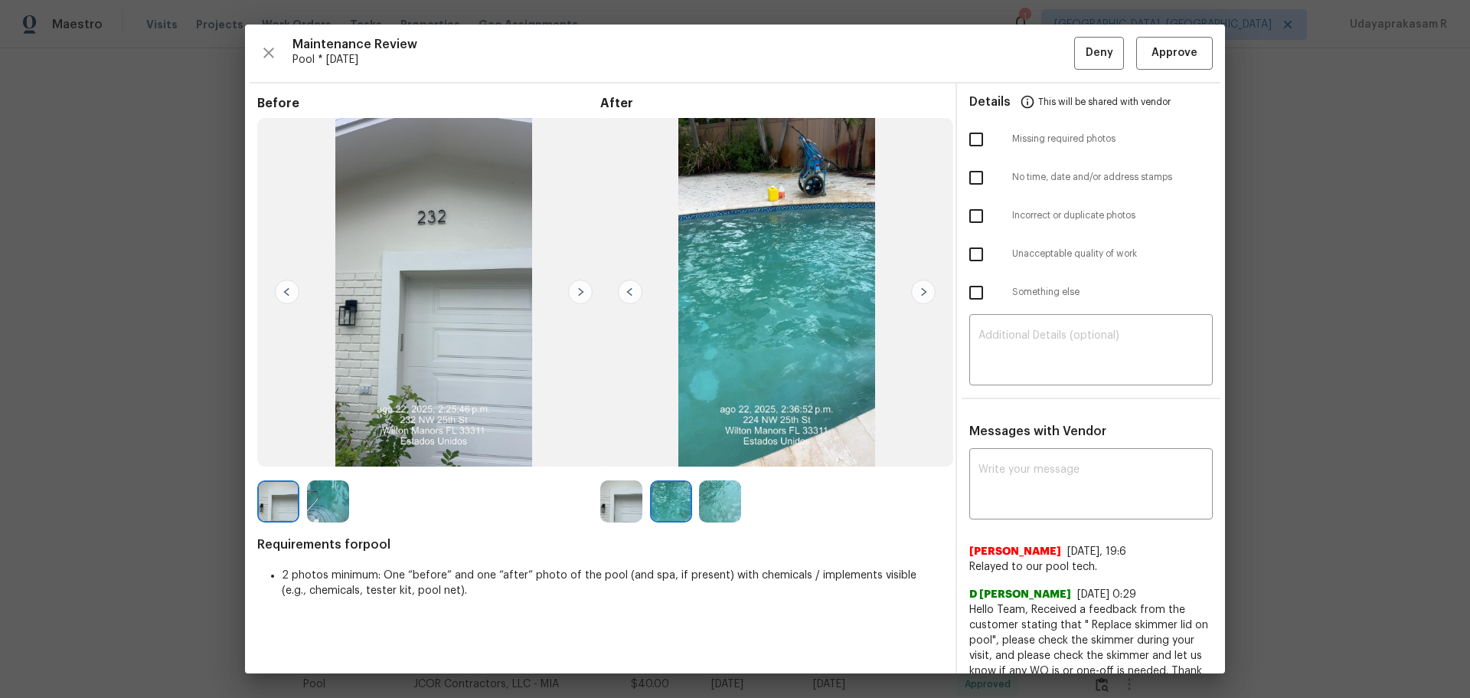
click at [618, 291] on img at bounding box center [630, 291] width 25 height 25
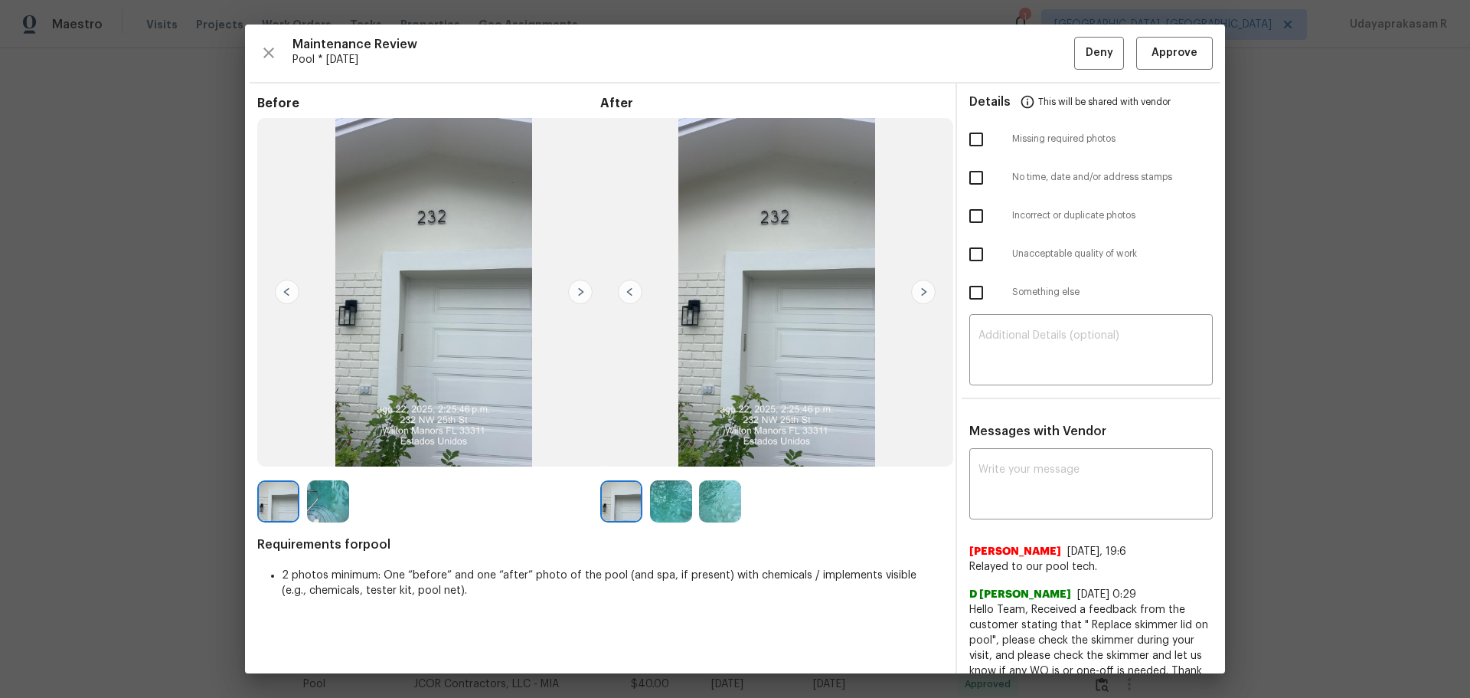
click at [576, 295] on img at bounding box center [580, 291] width 25 height 25
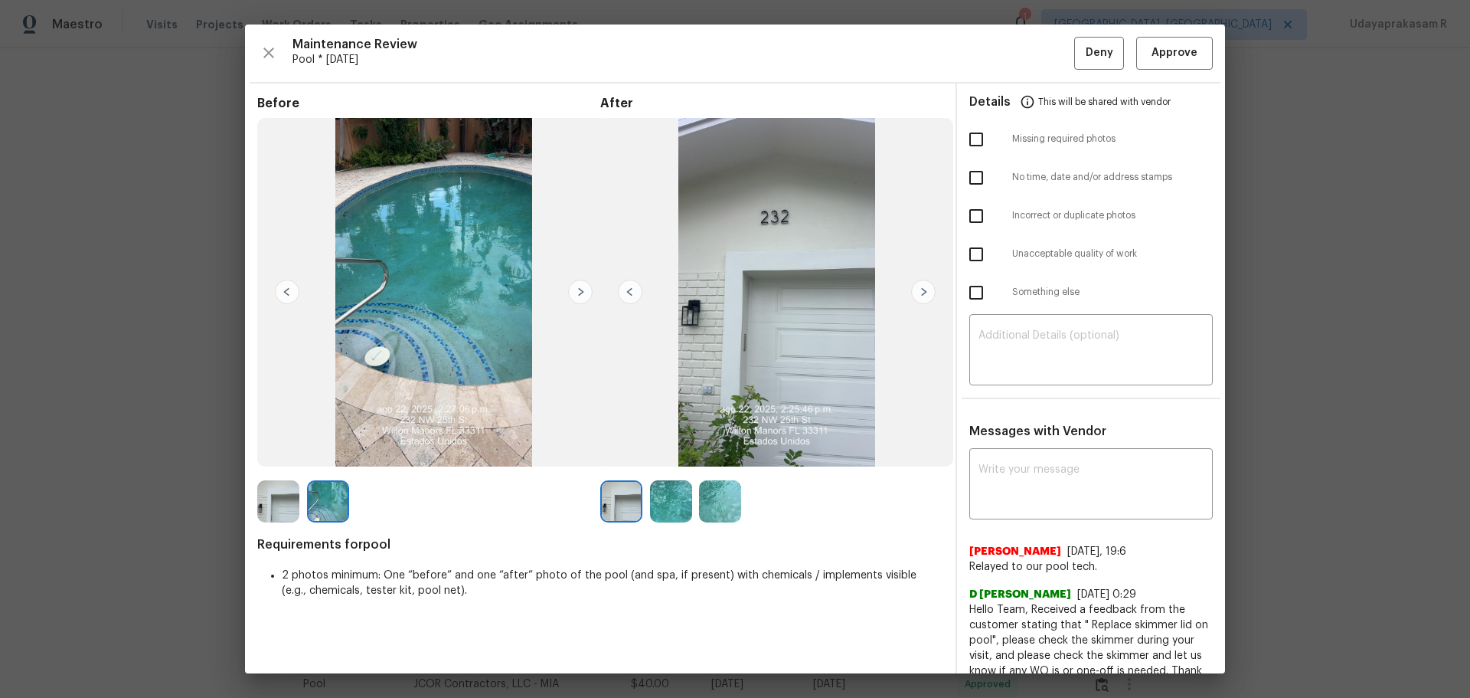
click at [576, 295] on img at bounding box center [580, 291] width 25 height 25
click at [631, 289] on img at bounding box center [630, 291] width 25 height 25
click at [911, 285] on img at bounding box center [923, 291] width 25 height 25
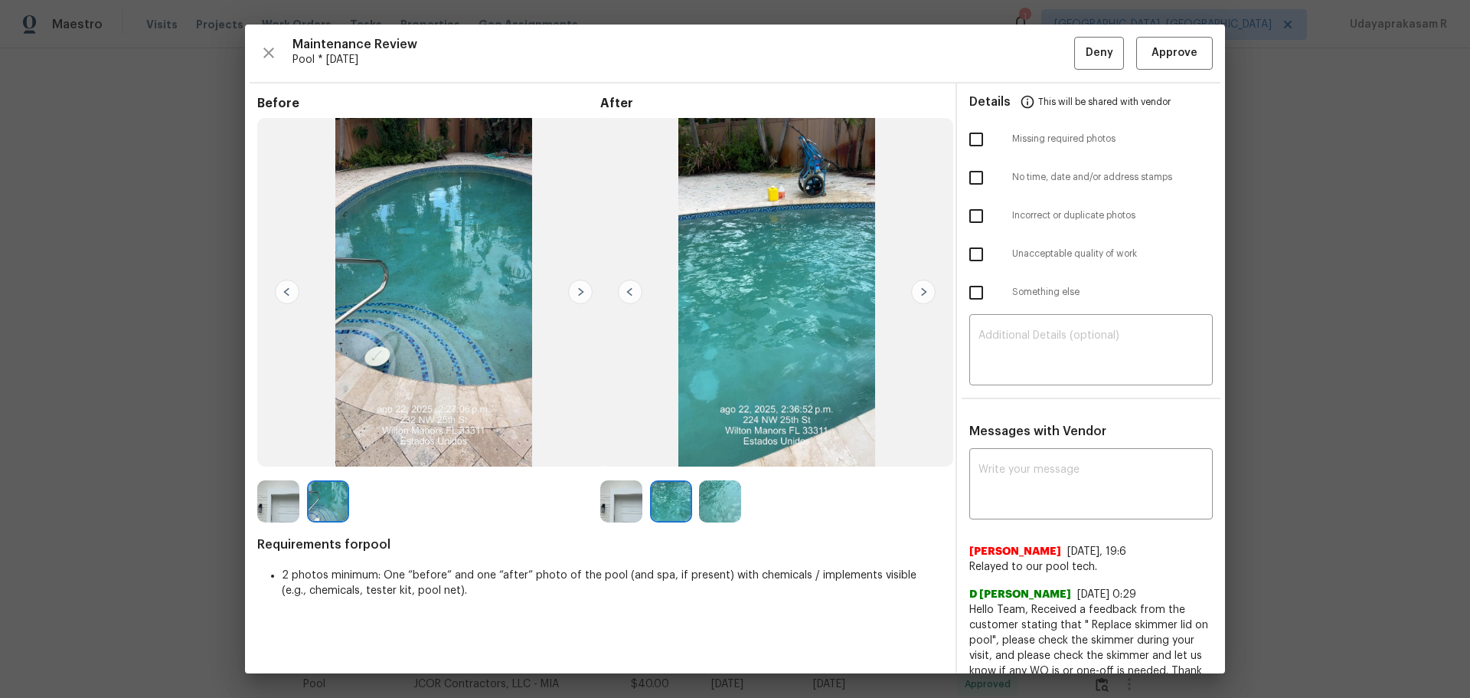
click at [916, 287] on img at bounding box center [923, 291] width 25 height 25
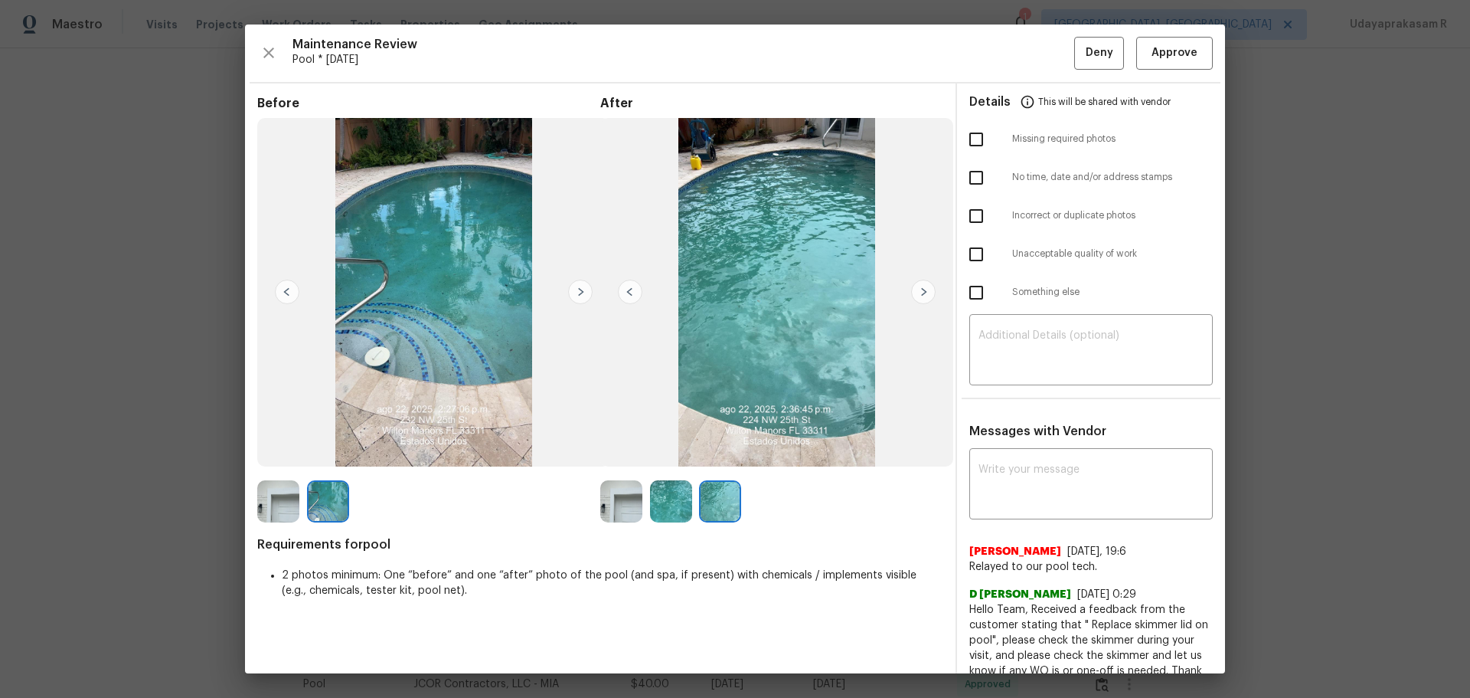
click at [584, 296] on img at bounding box center [580, 291] width 25 height 25
click at [1045, 67] on button "Approve" at bounding box center [1174, 53] width 77 height 33
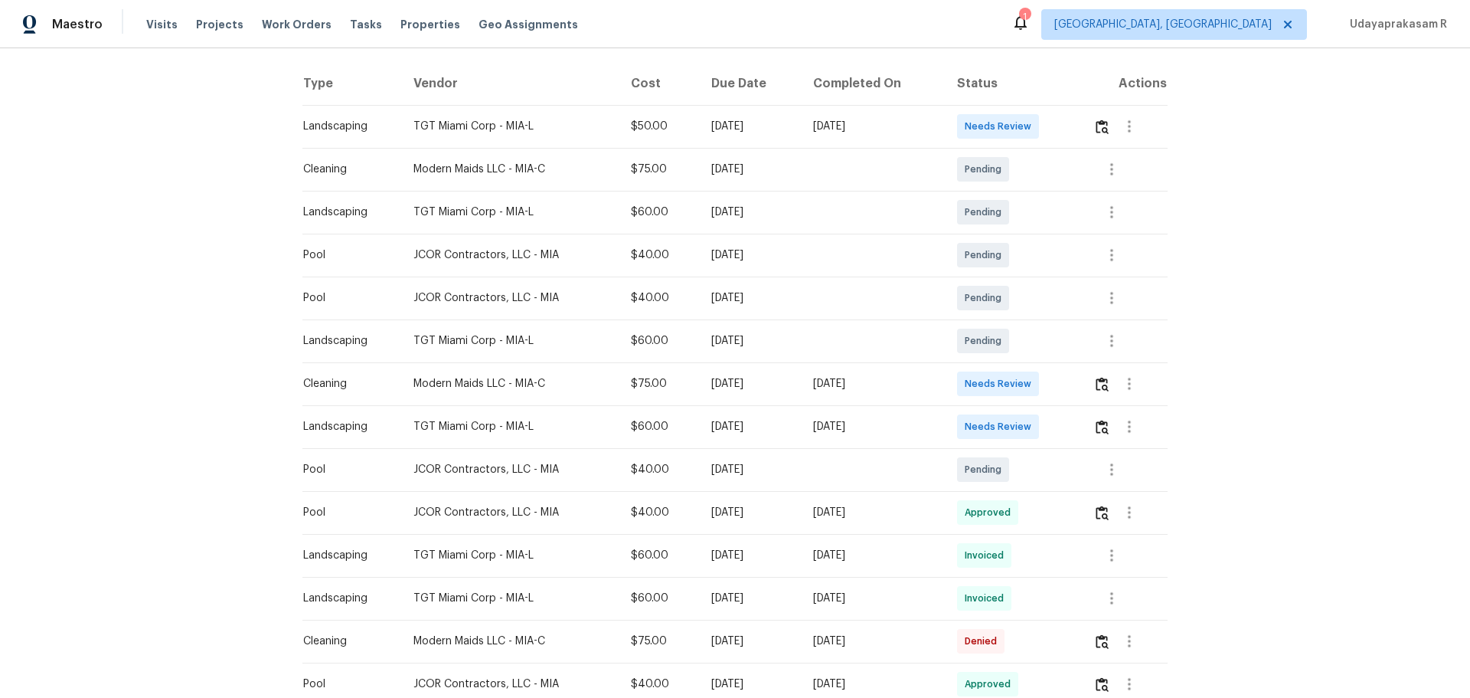
click at [1045, 242] on div "Back to all projects 232 NW 25th St, Wilton Manors, FL 33311 2 Beds | 2 Baths |…" at bounding box center [735, 372] width 1470 height 649
